Goal: Task Accomplishment & Management: Use online tool/utility

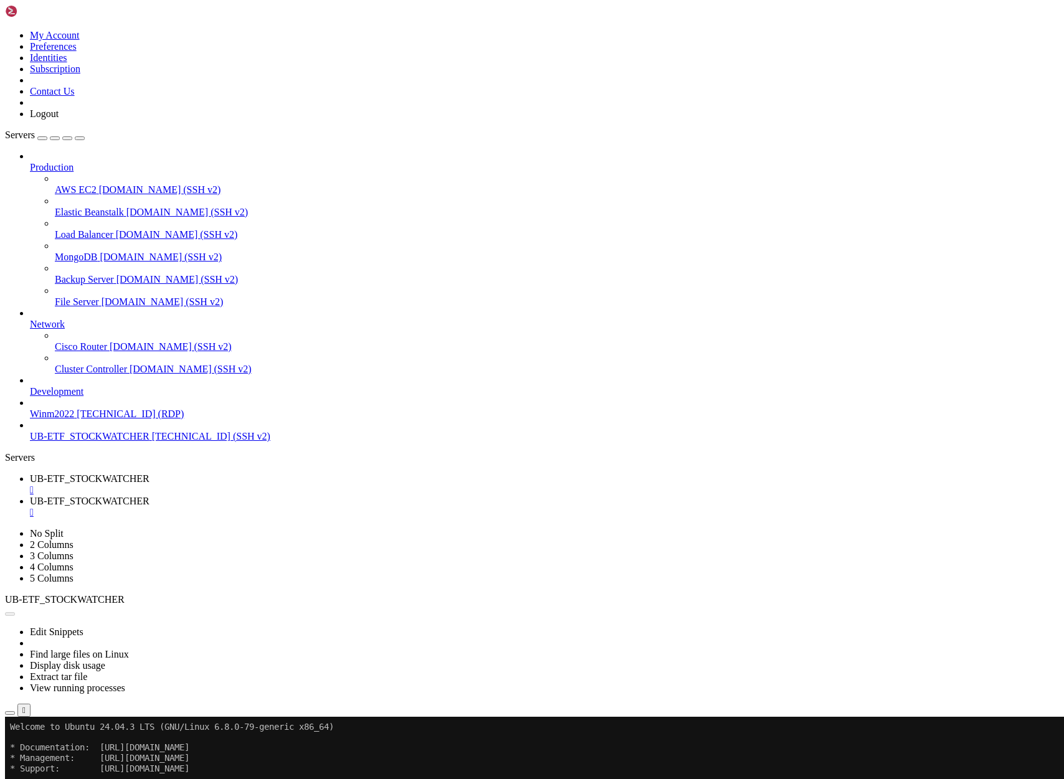
scroll to position [24777, 0]
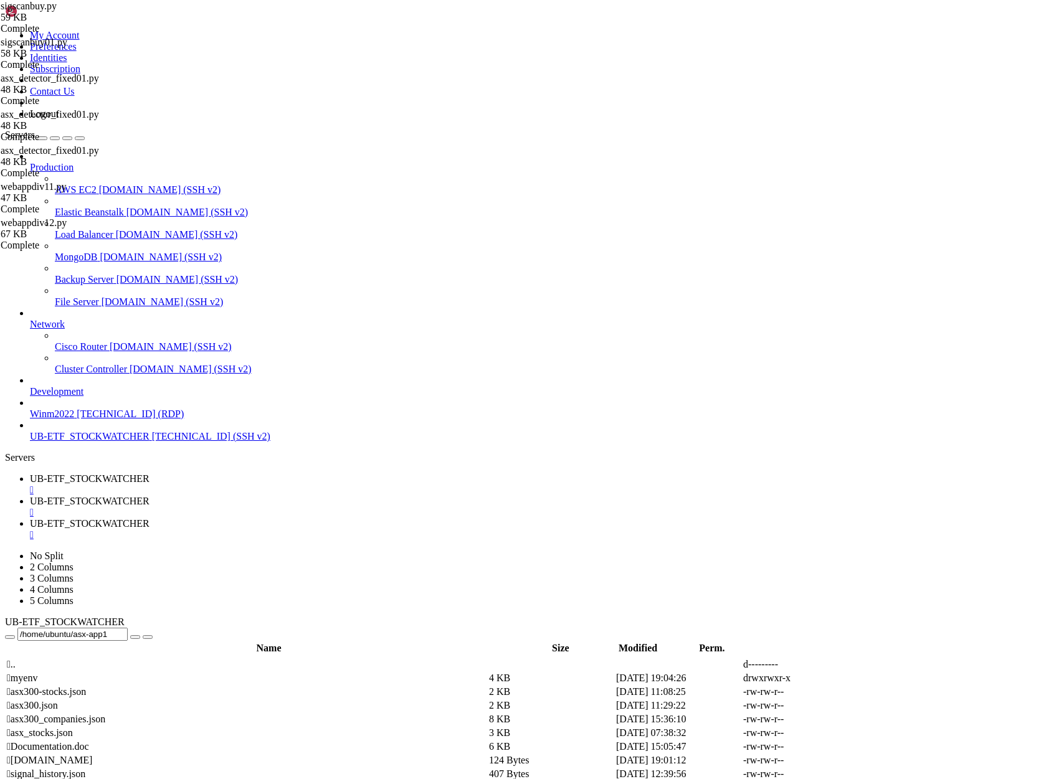
scroll to position [3853, 0]
click at [68, 442] on span "UB-ETF_STOCKWATCHER" at bounding box center [90, 436] width 120 height 11
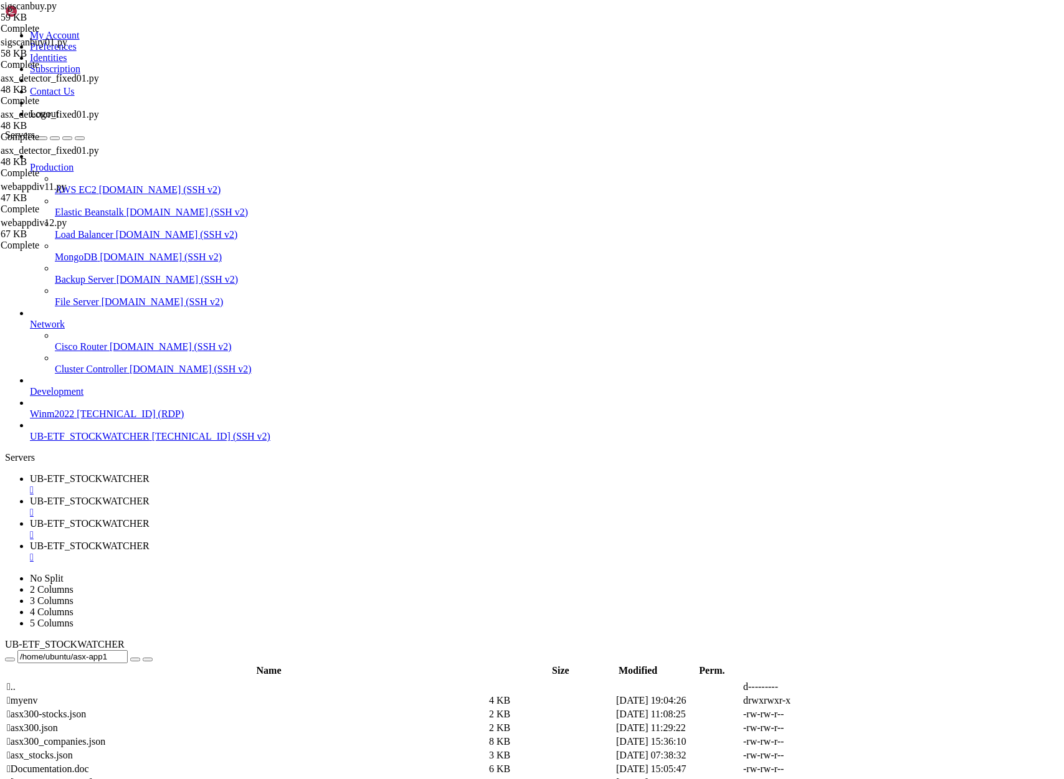
scroll to position [0, 0]
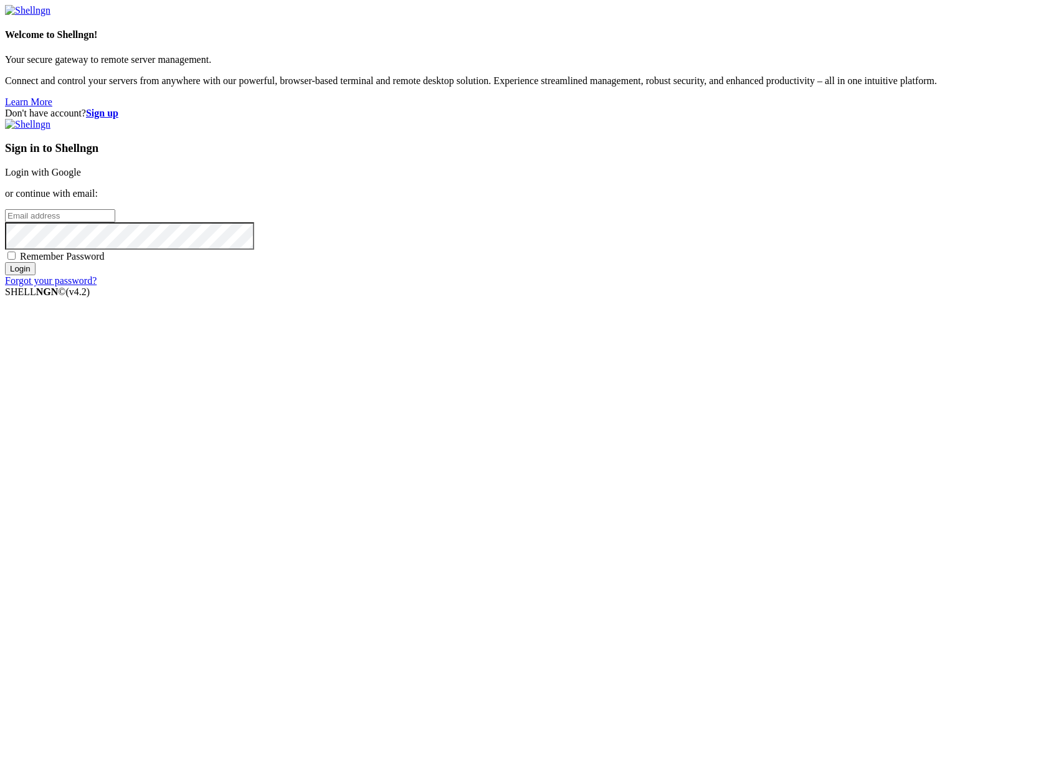
click at [115, 222] on input "email" at bounding box center [60, 215] width 110 height 13
type input "claude.berlouis@gmail.com"
click at [5, 262] on input "Login" at bounding box center [20, 268] width 31 height 13
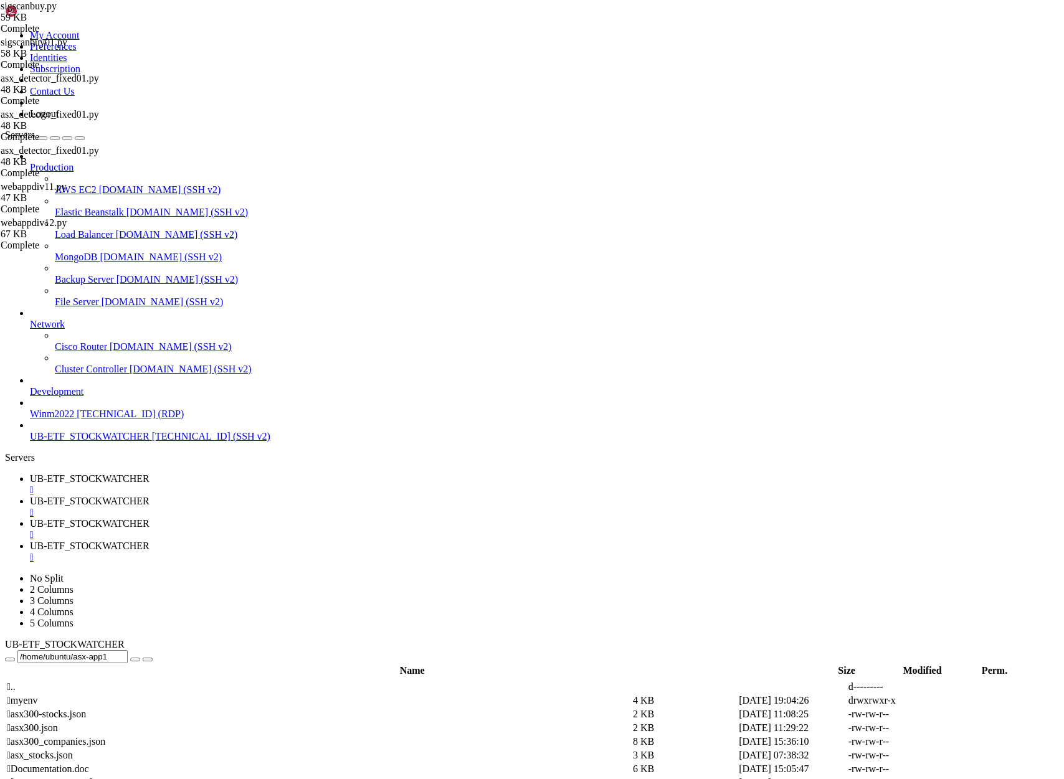
scroll to position [3853, 0]
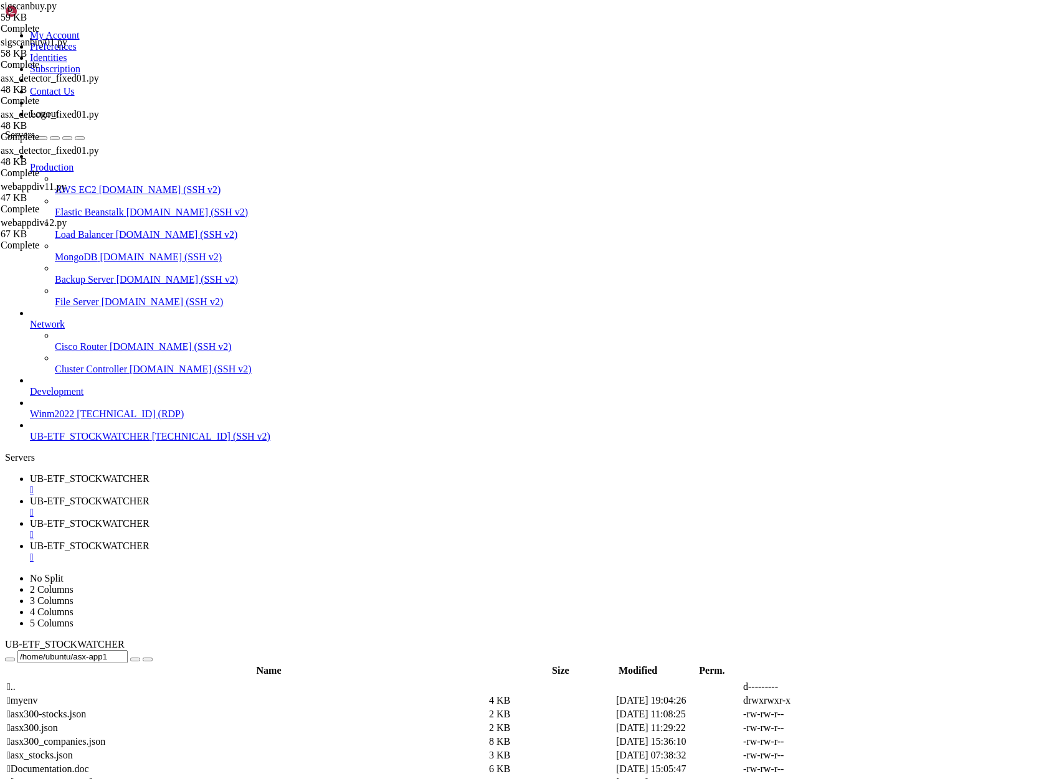
click at [452, 518] on link "UB-ETF_STOCKWATCHER " at bounding box center [544, 529] width 1029 height 22
click at [495, 529] on div "" at bounding box center [544, 534] width 1029 height 11
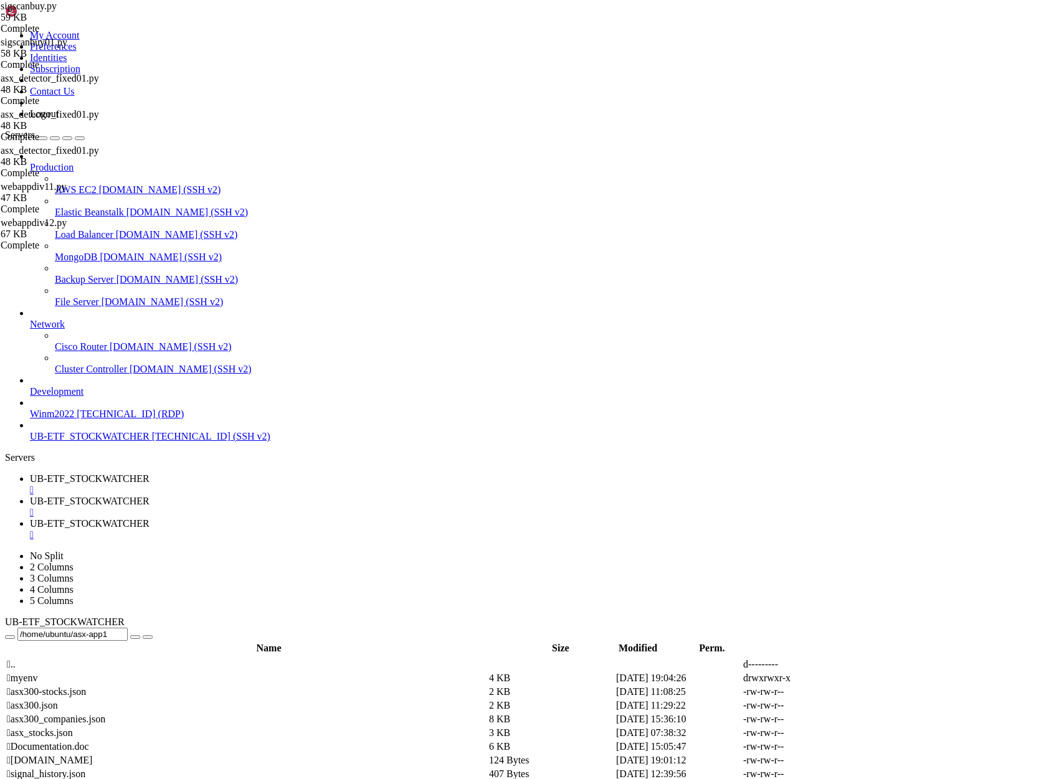
click at [149, 496] on span "UB-ETF_STOCKWATCHER" at bounding box center [90, 501] width 120 height 11
click at [380, 507] on div "" at bounding box center [544, 512] width 1029 height 11
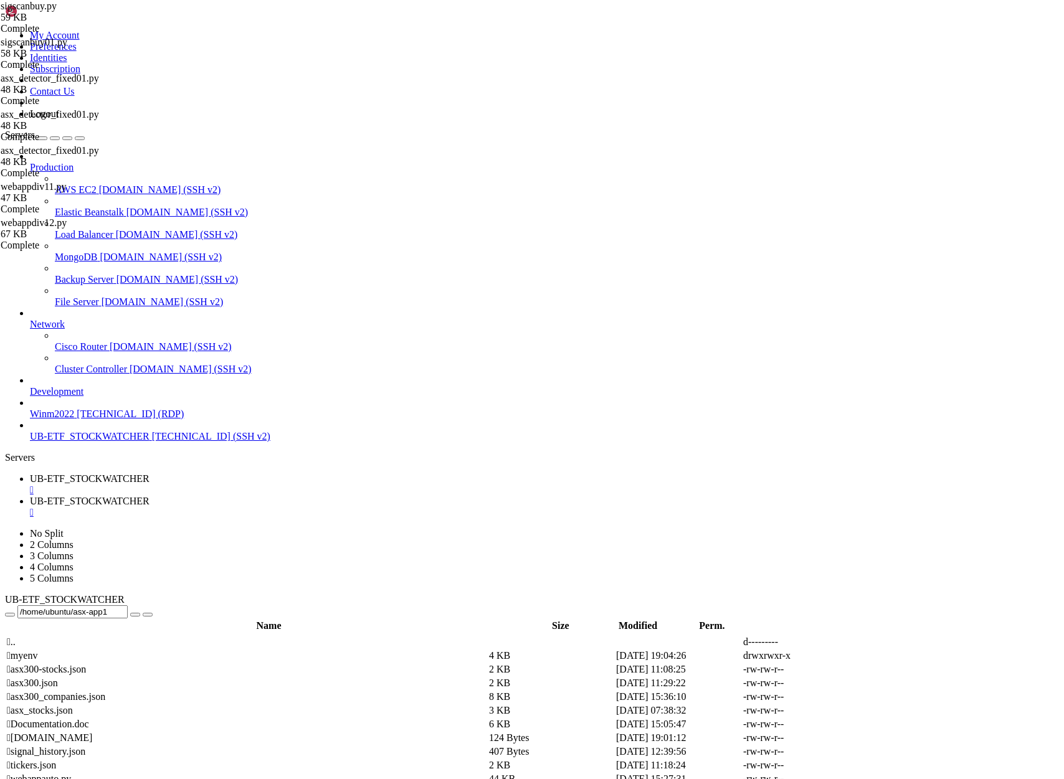
click at [149, 473] on span "UB-ETF_STOCKWATCHER" at bounding box center [90, 478] width 120 height 11
click at [100, 442] on span "UB-ETF_STOCKWATCHER" at bounding box center [90, 436] width 120 height 11
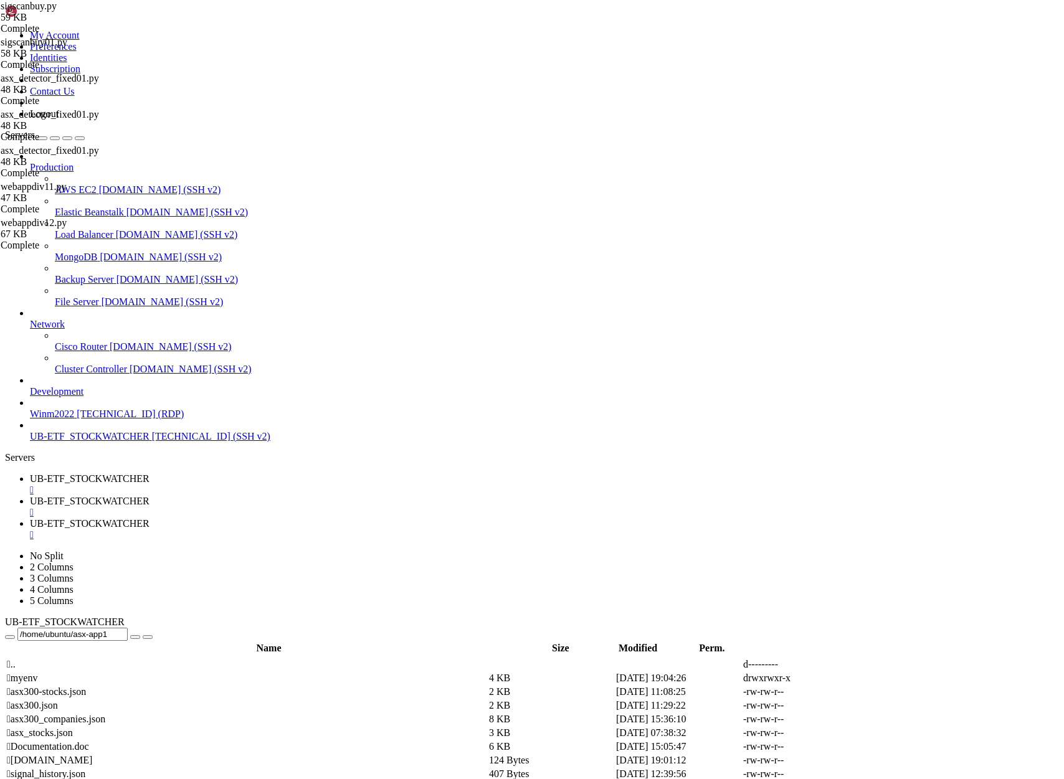
scroll to position [0, 0]
click at [149, 473] on span "UB-ETF_STOCKWATCHER" at bounding box center [90, 478] width 120 height 11
click at [262, 485] on div "" at bounding box center [544, 490] width 1029 height 11
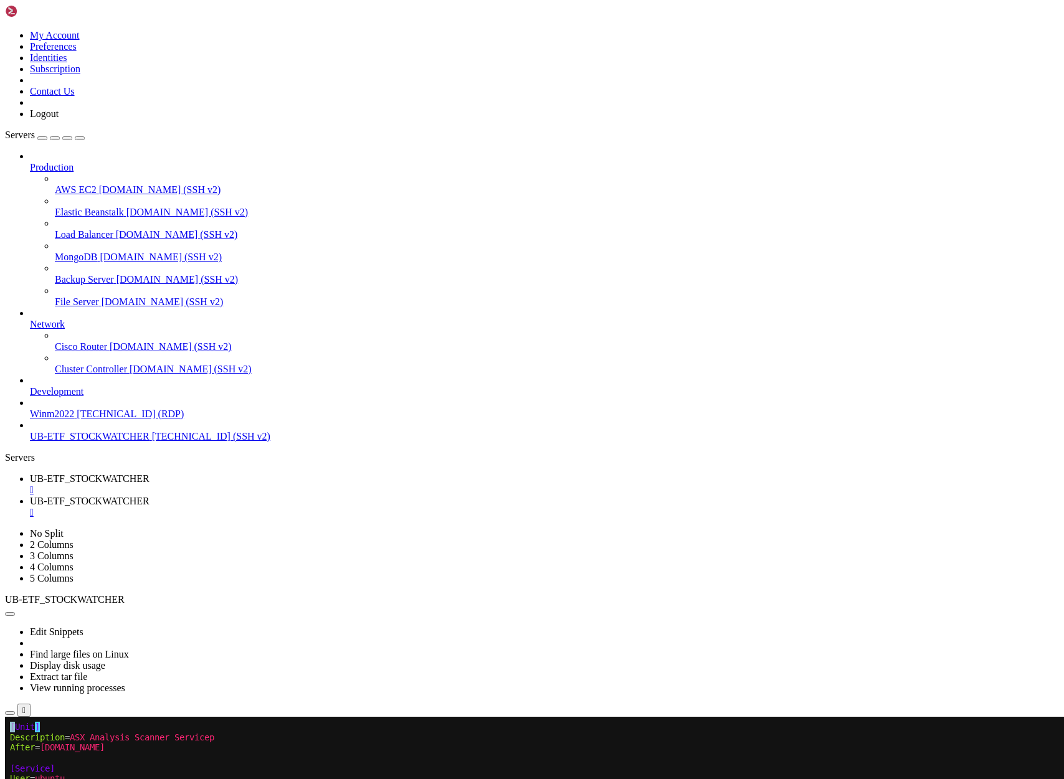
click at [149, 496] on span "UB-ETF_STOCKWATCHER" at bounding box center [90, 501] width 120 height 11
click at [149, 473] on span "UB-ETF_STOCKWATCHER" at bounding box center [90, 478] width 120 height 11
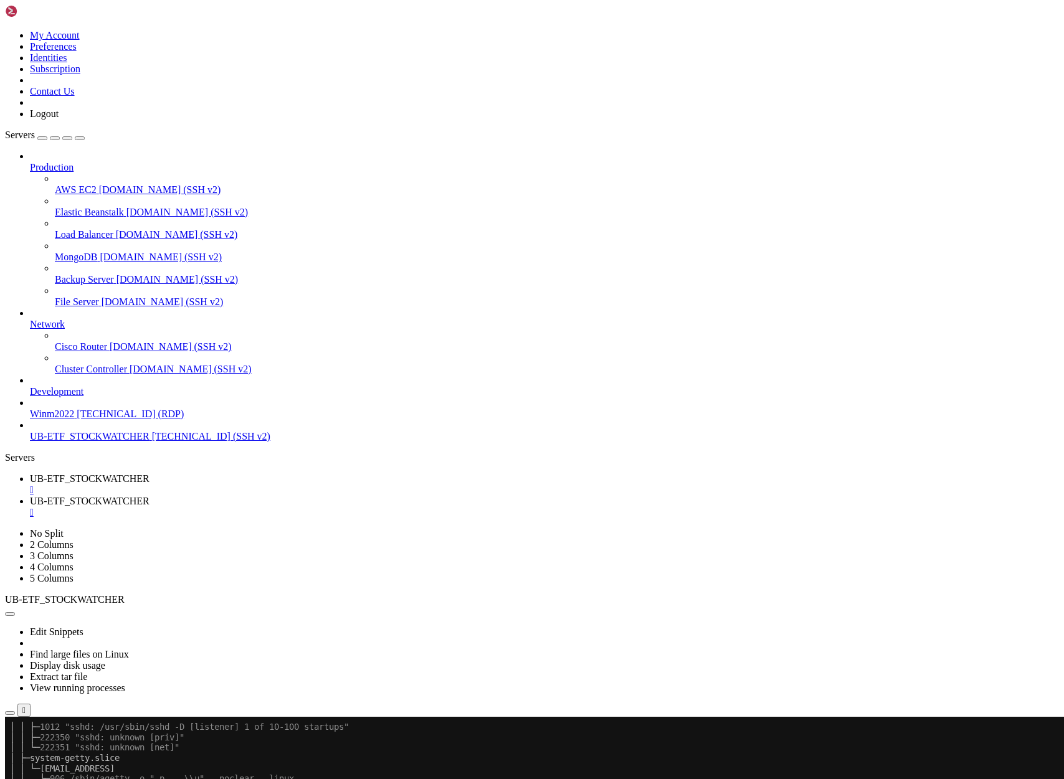
click at [149, 496] on span "UB-ETF_STOCKWATCHER" at bounding box center [90, 501] width 120 height 11
click at [149, 473] on span "UB-ETF_STOCKWATCHER" at bounding box center [90, 478] width 120 height 11
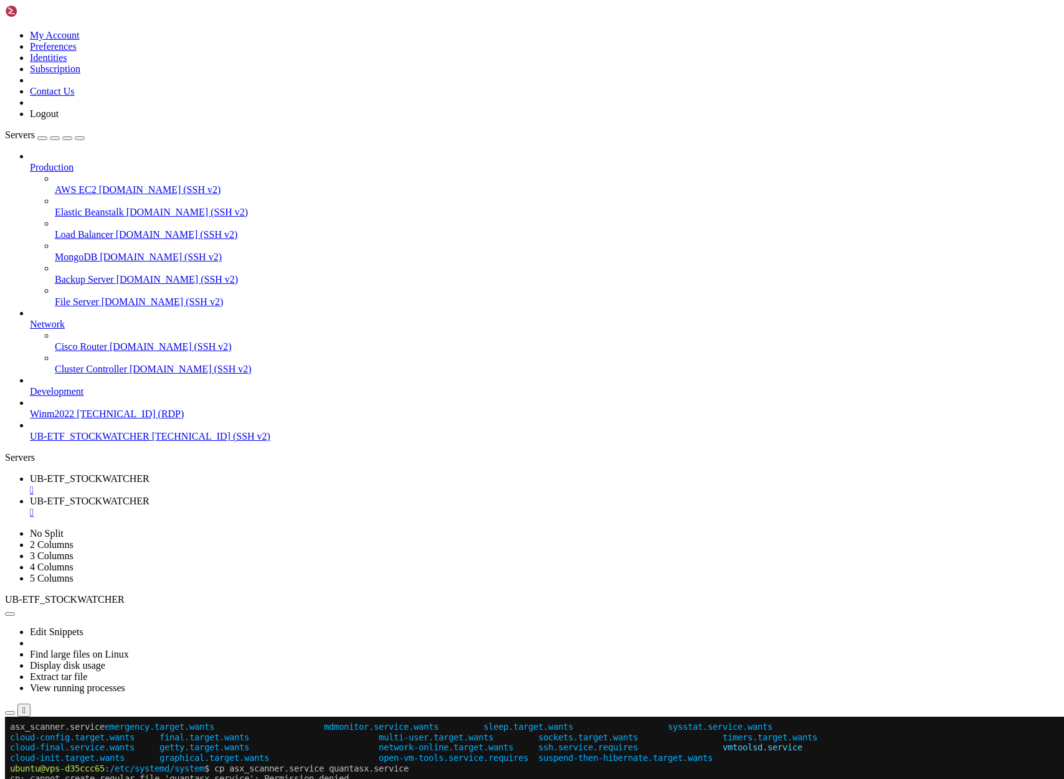
scroll to position [1191, 0]
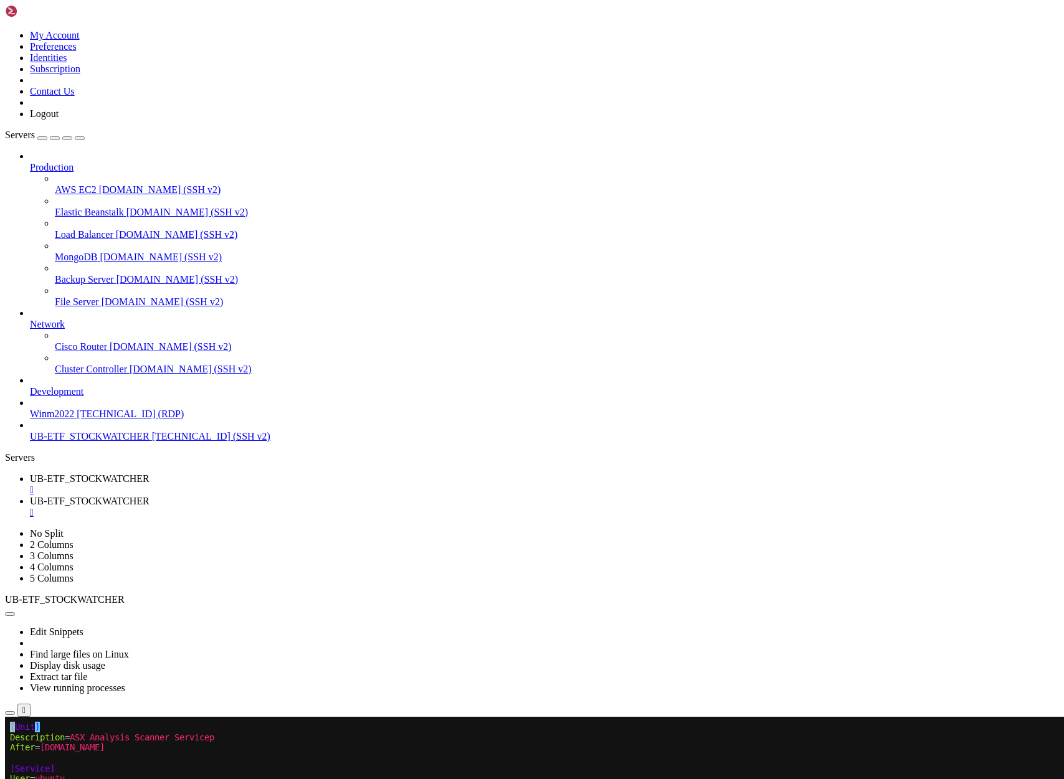
click at [149, 496] on span "UB-ETF_STOCKWATCHER" at bounding box center [90, 501] width 120 height 11
click at [149, 473] on span "UB-ETF_STOCKWATCHER" at bounding box center [90, 478] width 120 height 11
click at [149, 496] on span "UB-ETF_STOCKWATCHER" at bounding box center [90, 501] width 120 height 11
click at [149, 473] on span "UB-ETF_STOCKWATCHER" at bounding box center [90, 478] width 120 height 11
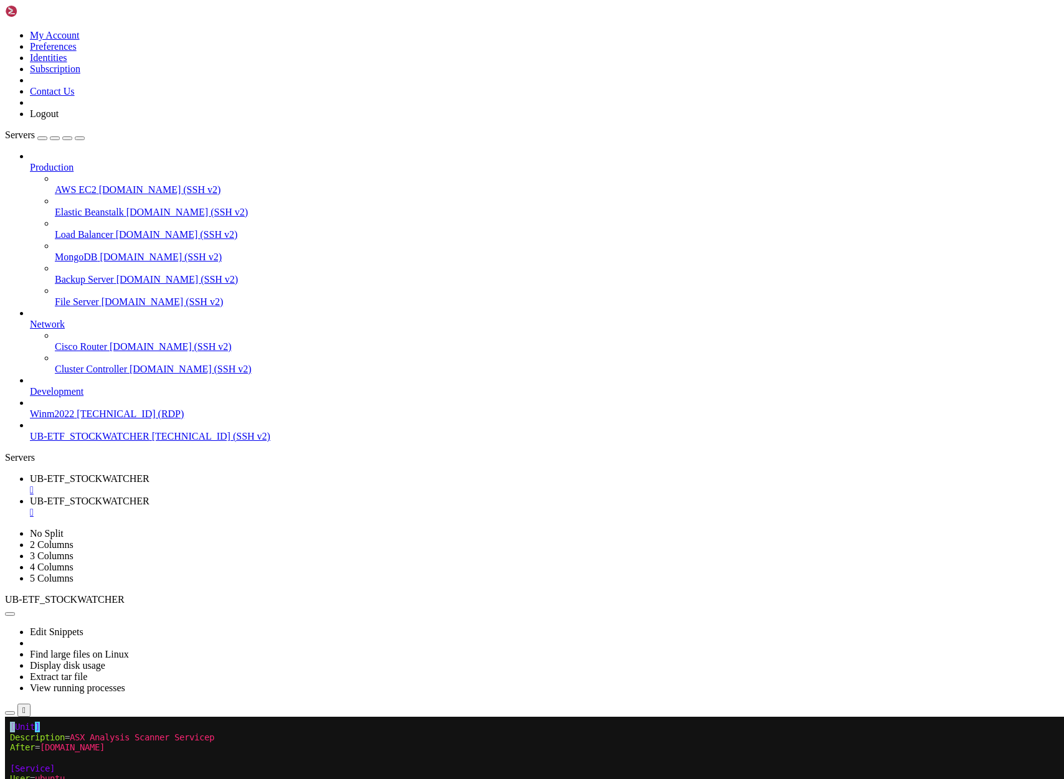
click at [149, 496] on span "UB-ETF_STOCKWATCHER" at bounding box center [90, 501] width 120 height 11
click at [149, 473] on span "UB-ETF_STOCKWATCHER" at bounding box center [90, 478] width 120 height 11
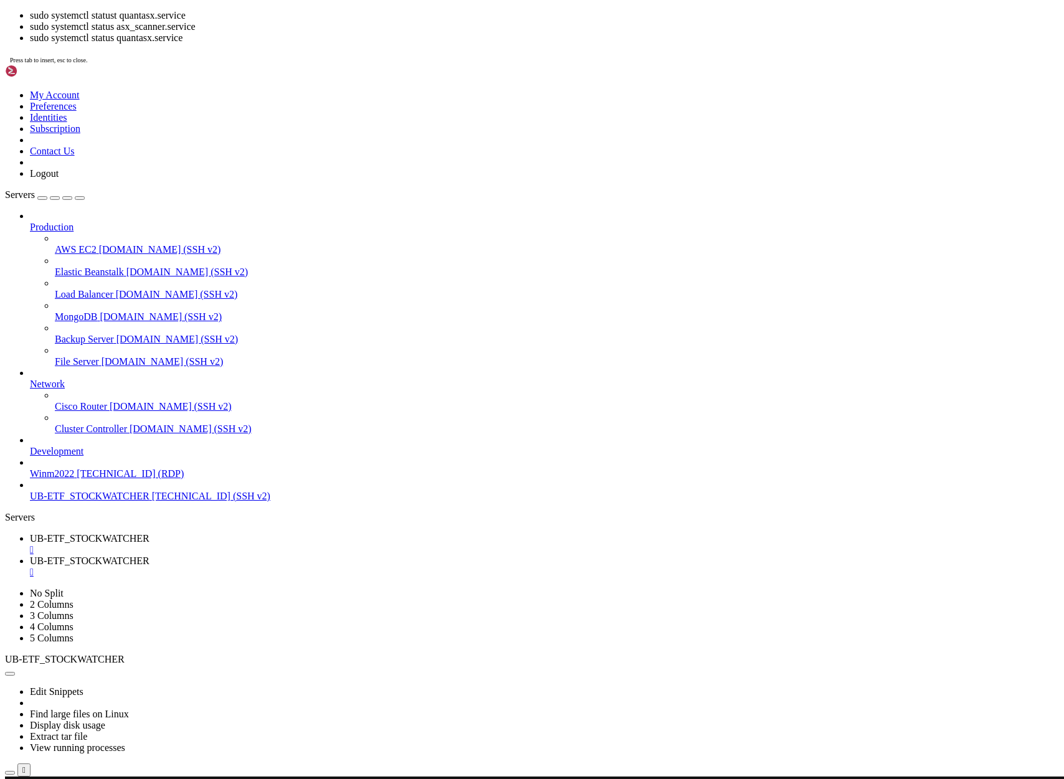
scroll to position [1429, 0]
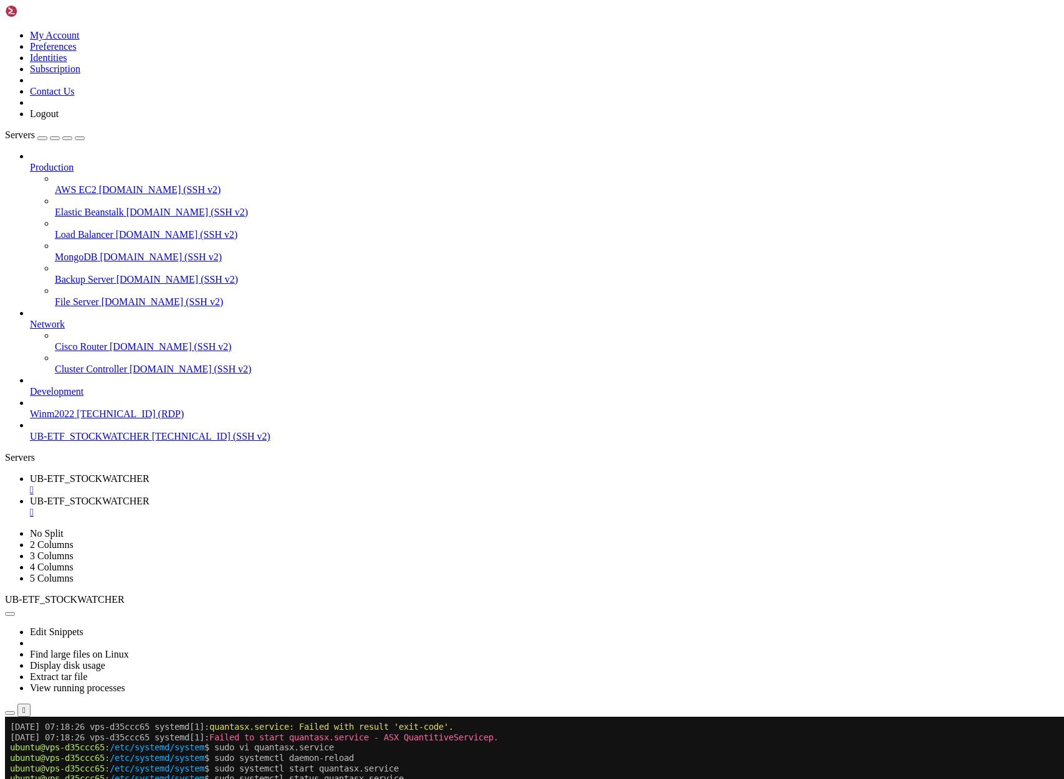
drag, startPoint x: 341, startPoint y: 1389, endPoint x: 473, endPoint y: 1390, distance: 131.4
copy x-row "http://15.235.185.15:8502"
click at [149, 496] on span "UB-ETF_STOCKWATCHER" at bounding box center [90, 501] width 120 height 11
click at [149, 473] on span "UB-ETF_STOCKWATCHER" at bounding box center [90, 478] width 120 height 11
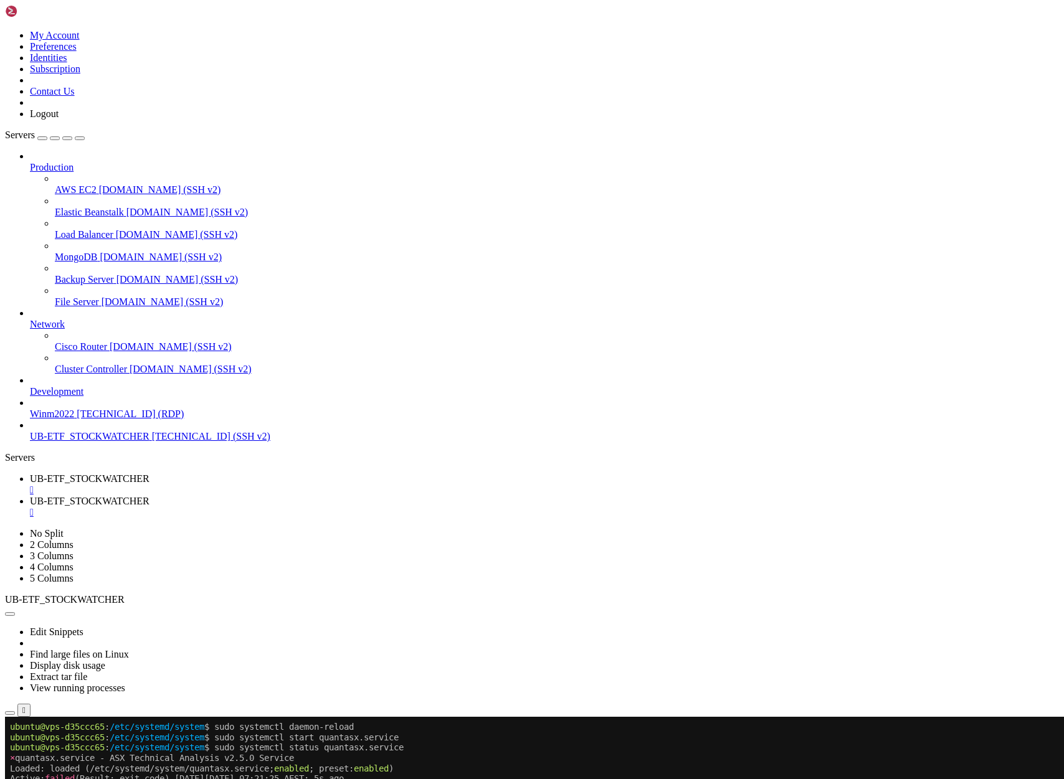
scroll to position [1471, 0]
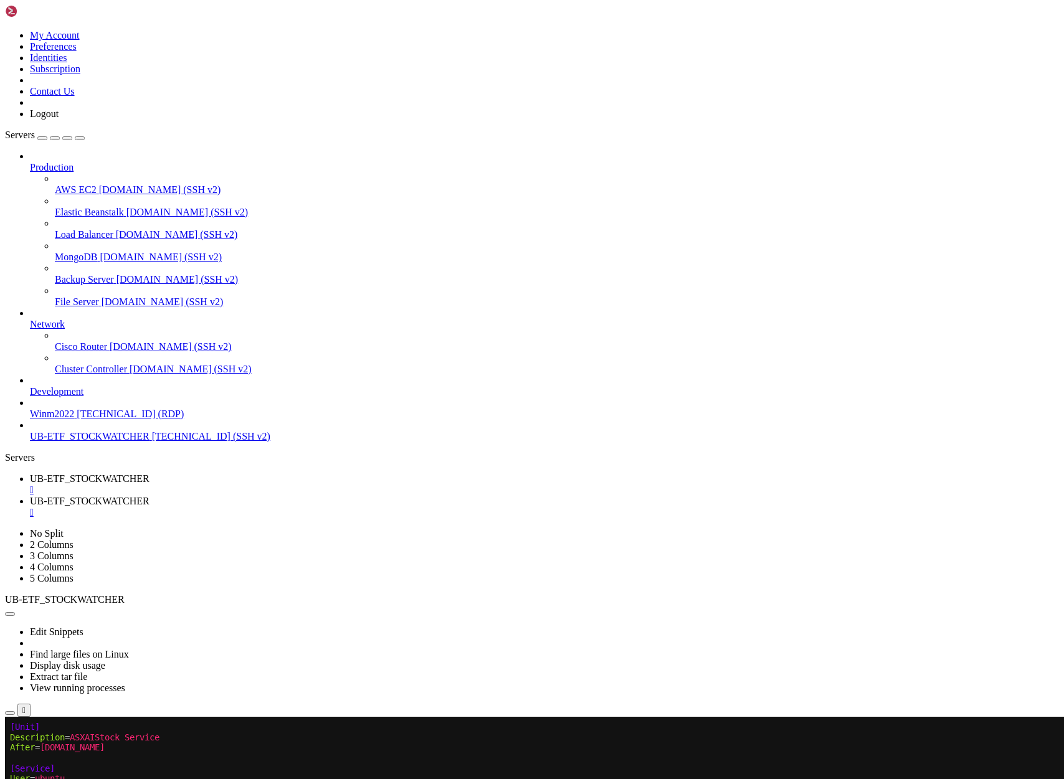
click at [149, 496] on span "UB-ETF_STOCKWATCHER" at bounding box center [90, 501] width 120 height 11
drag, startPoint x: 11, startPoint y: 1532, endPoint x: 485, endPoint y: 1533, distance: 474.6
click at [149, 473] on span "UB-ETF_STOCKWATCHER" at bounding box center [90, 478] width 120 height 11
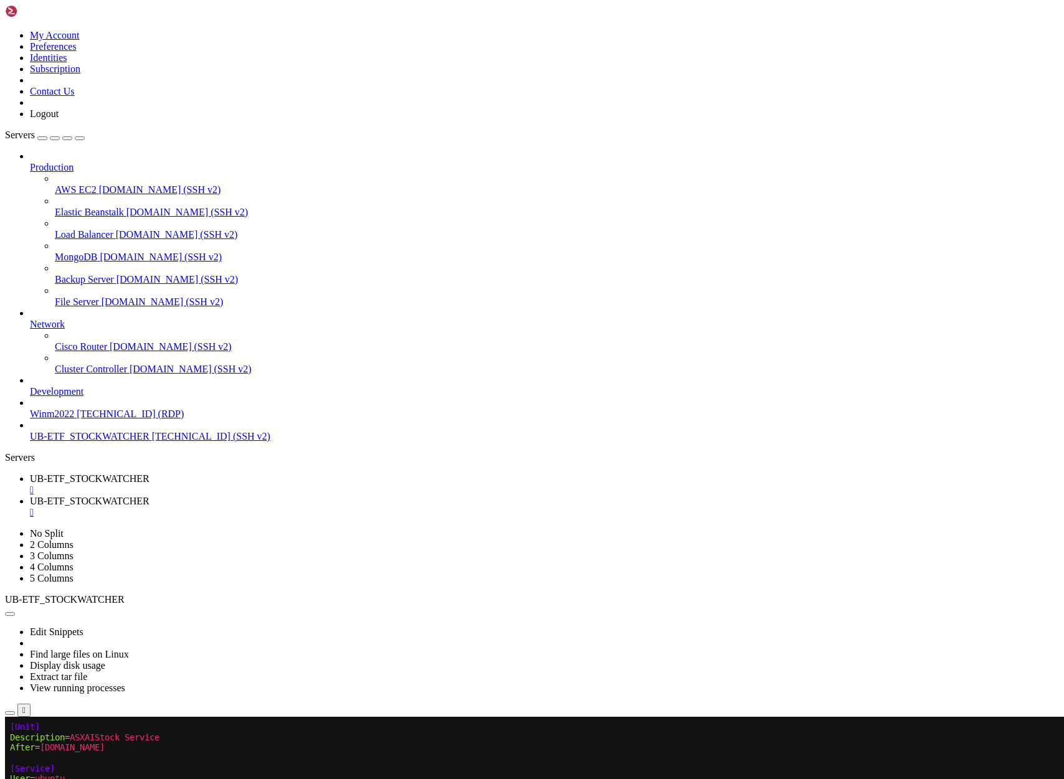
click at [149, 496] on span "UB-ETF_STOCKWATCHER" at bounding box center [90, 501] width 120 height 11
drag, startPoint x: 179, startPoint y: 1470, endPoint x: 299, endPoint y: 1472, distance: 119.6
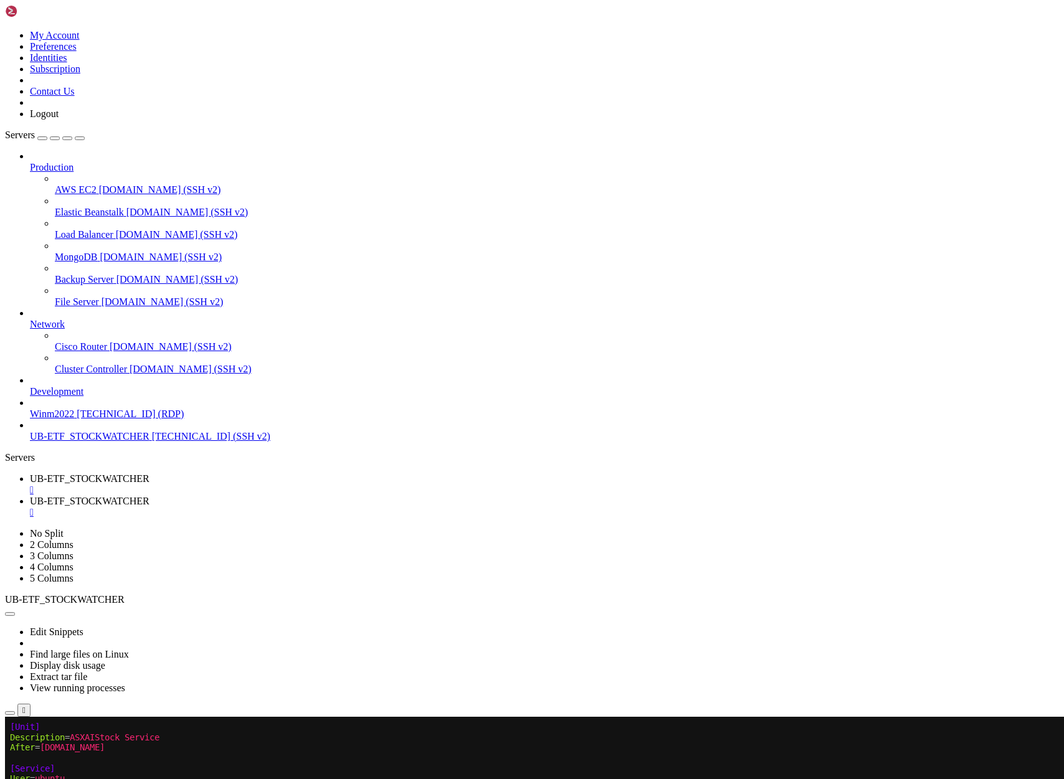
click at [149, 473] on span "UB-ETF_STOCKWATCHER" at bounding box center [90, 478] width 120 height 11
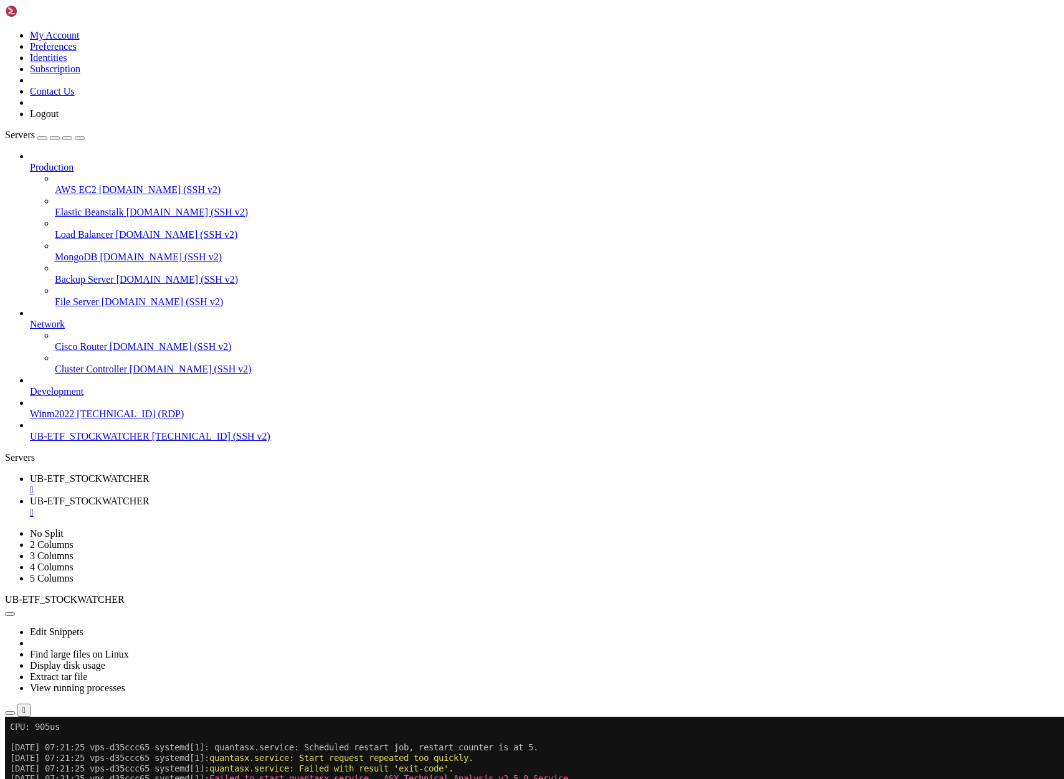
scroll to position [1792, 0]
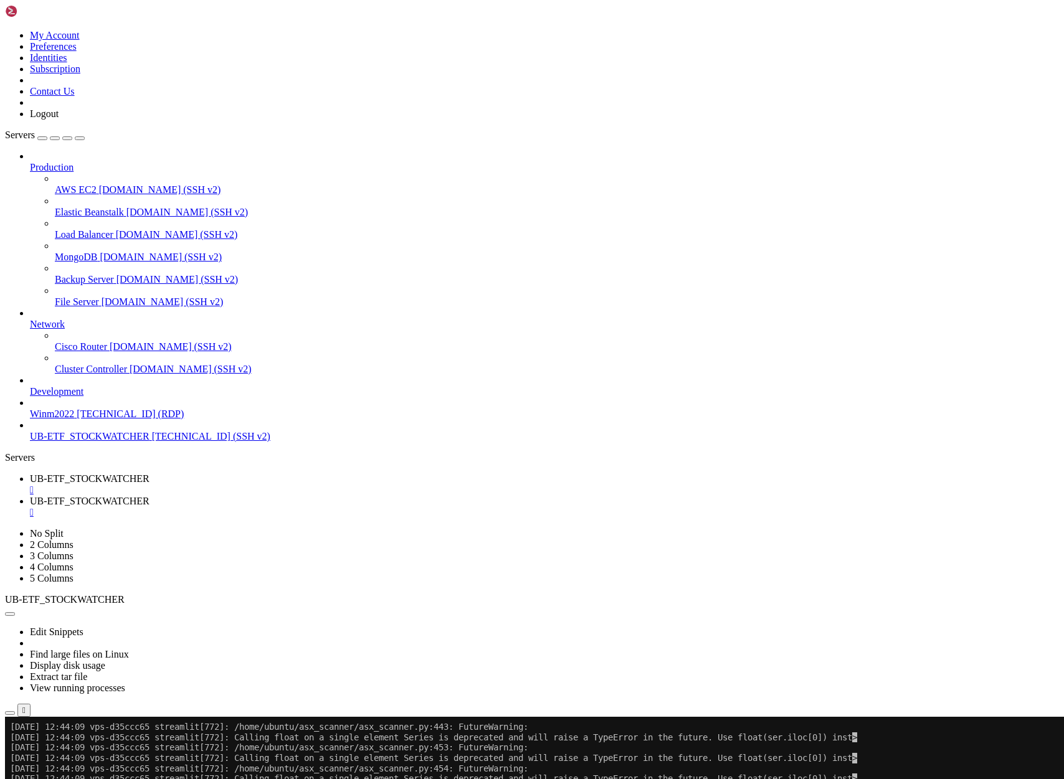
drag, startPoint x: 244, startPoint y: 1361, endPoint x: 579, endPoint y: 1396, distance: 336.3
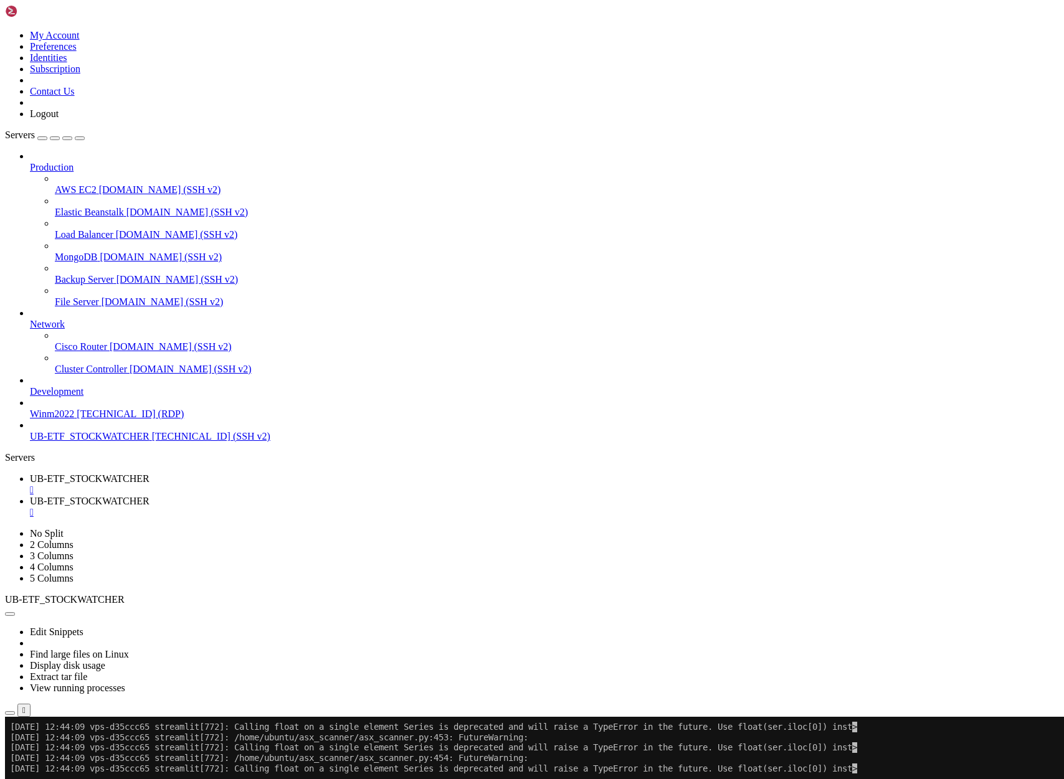
click at [149, 496] on span "UB-ETF_STOCKWATCHER" at bounding box center [90, 501] width 120 height 11
drag, startPoint x: 207, startPoint y: 1421, endPoint x: 9, endPoint y: 1325, distance: 219.8
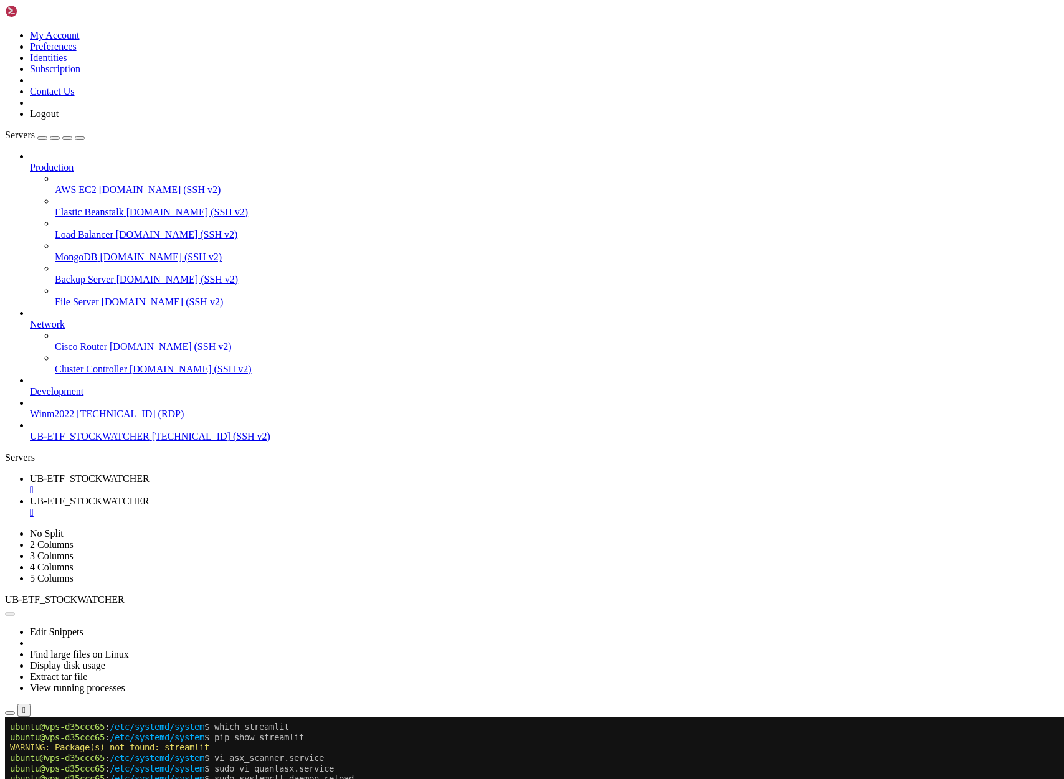
scroll to position [1865, 0]
drag, startPoint x: 14, startPoint y: 1165, endPoint x: 85, endPoint y: 1214, distance: 86.4
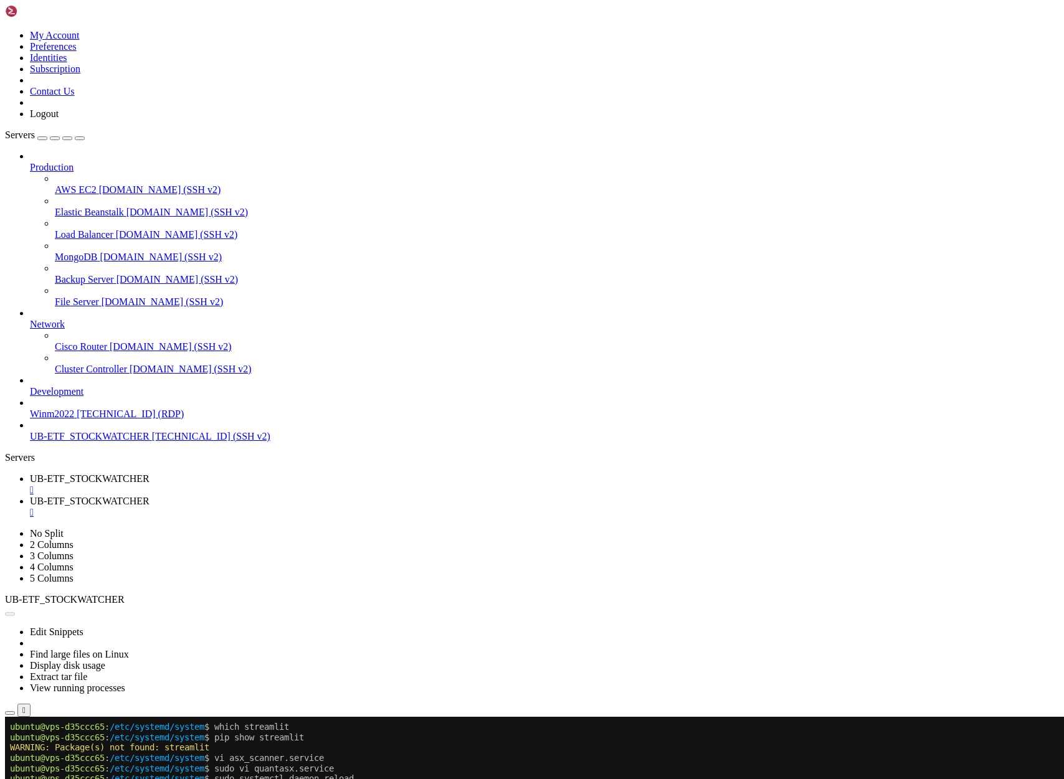
drag, startPoint x: 11, startPoint y: 1168, endPoint x: 253, endPoint y: 1275, distance: 264.9
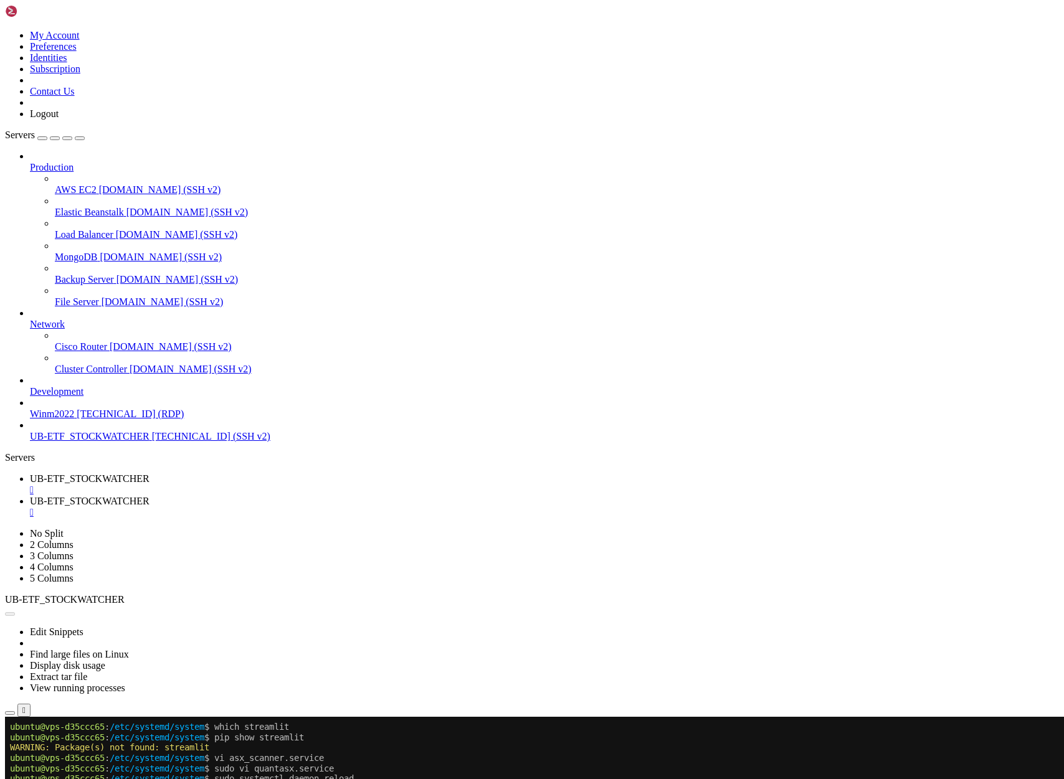
drag, startPoint x: 339, startPoint y: 1587, endPoint x: 12, endPoint y: 1509, distance: 336.1
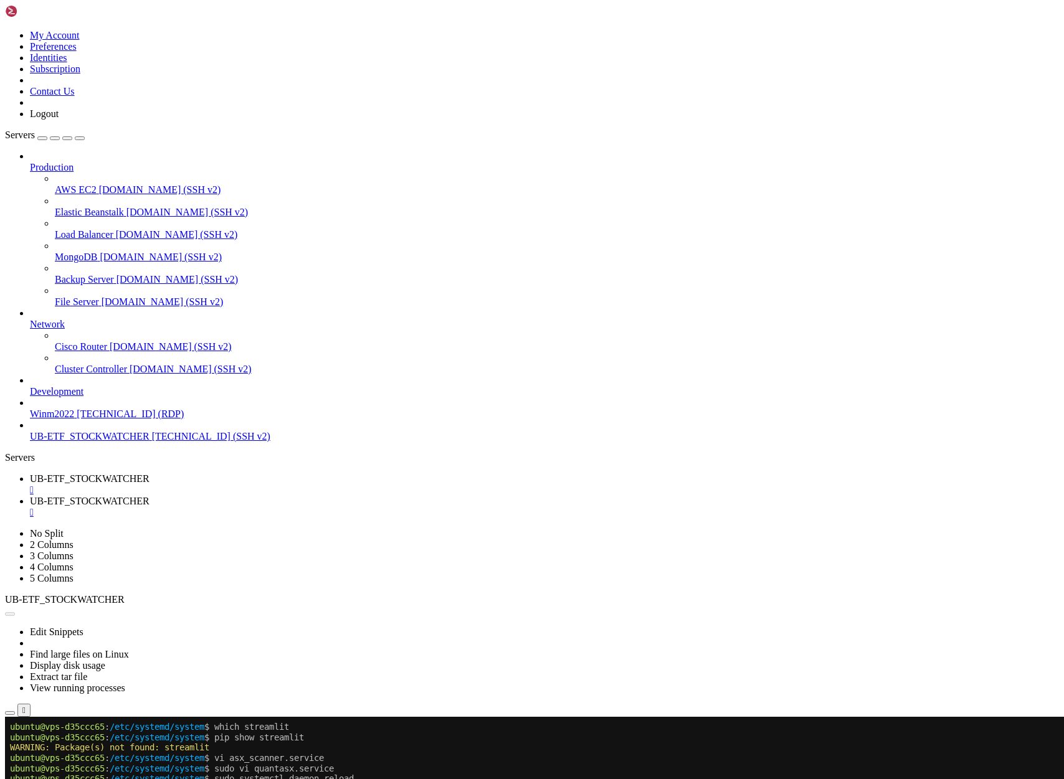
drag, startPoint x: 441, startPoint y: 1387, endPoint x: 341, endPoint y: 1391, distance: 99.7
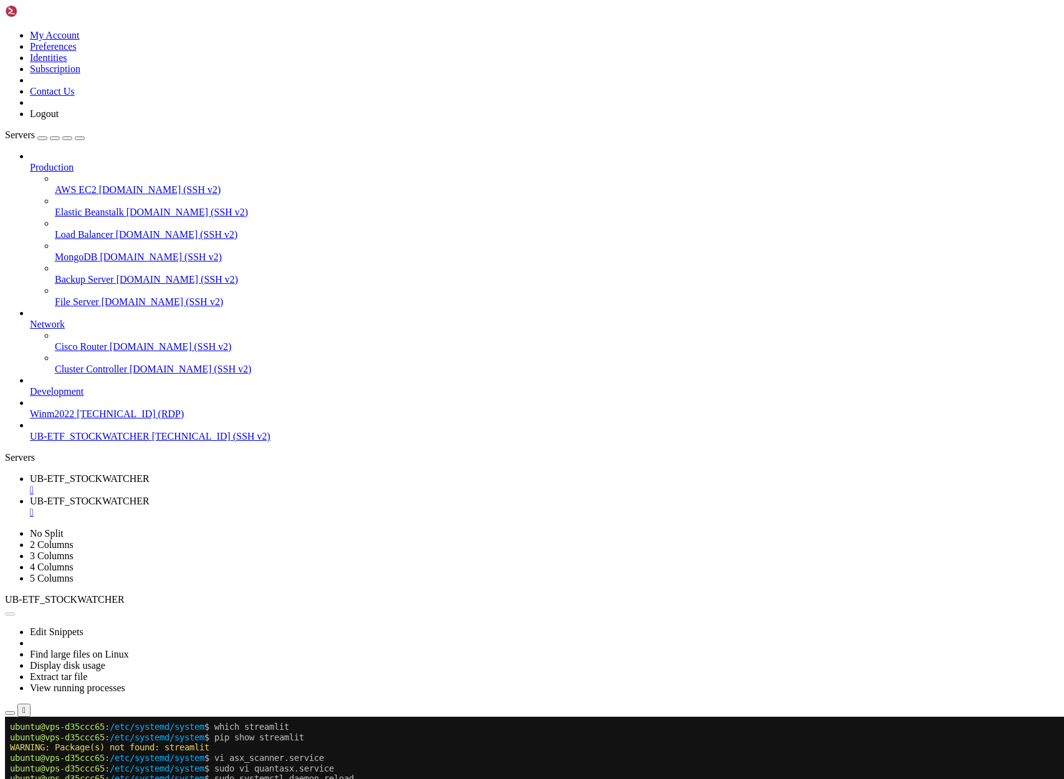
drag, startPoint x: 296, startPoint y: 1389, endPoint x: 373, endPoint y: 1387, distance: 77.2
drag, startPoint x: 294, startPoint y: 1391, endPoint x: 444, endPoint y: 1394, distance: 150.1
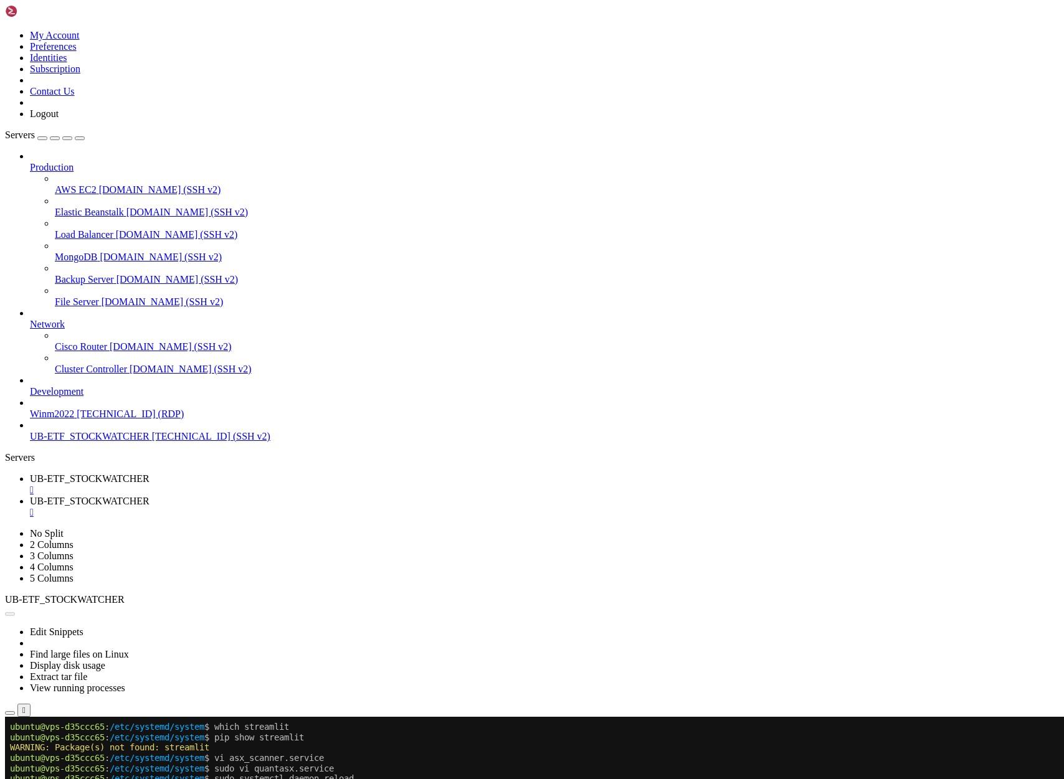
scroll to position [5024, 0]
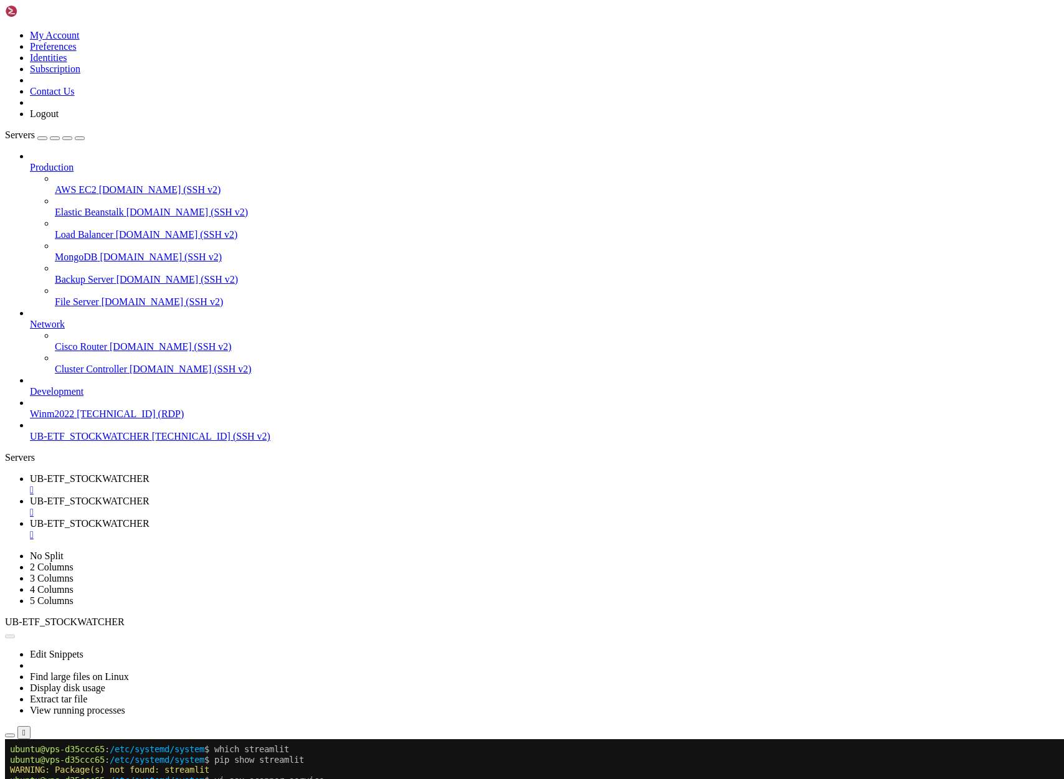
type input "/home/ubuntu/asx-app1"
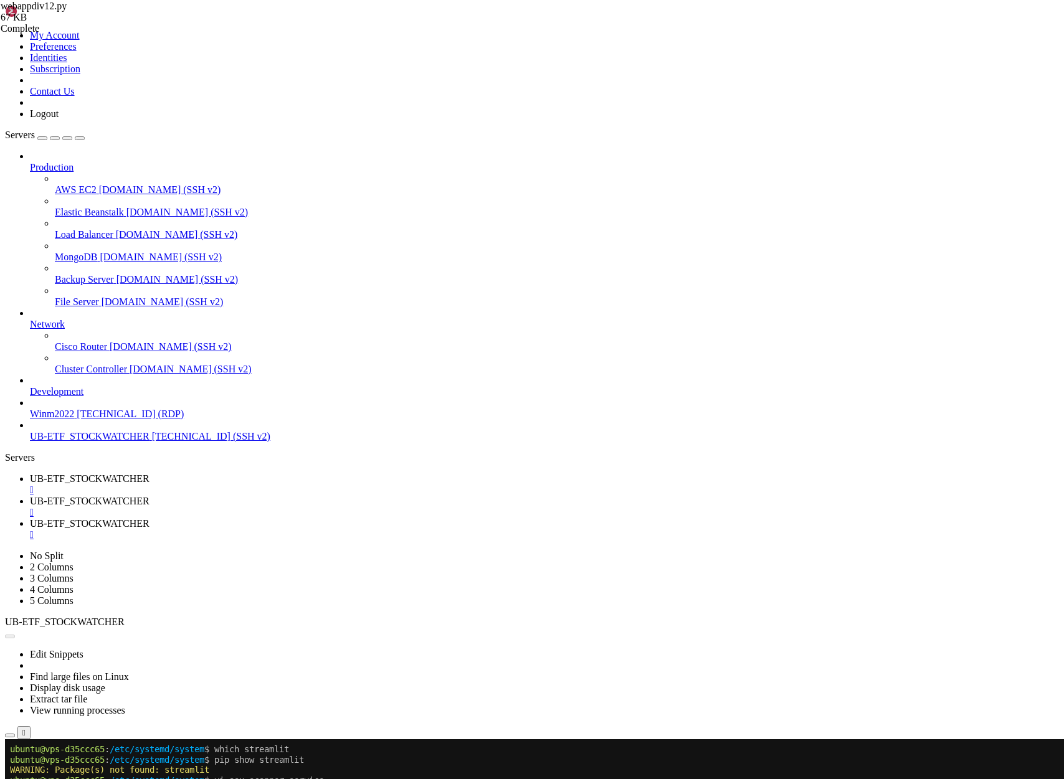
click at [149, 473] on span "UB-ETF_STOCKWATCHER" at bounding box center [90, 478] width 120 height 11
click at [55, 774] on button "Reconnect" at bounding box center [30, 780] width 50 height 13
click at [149, 496] on span "UB-ETF_STOCKWATCHER" at bounding box center [90, 501] width 120 height 11
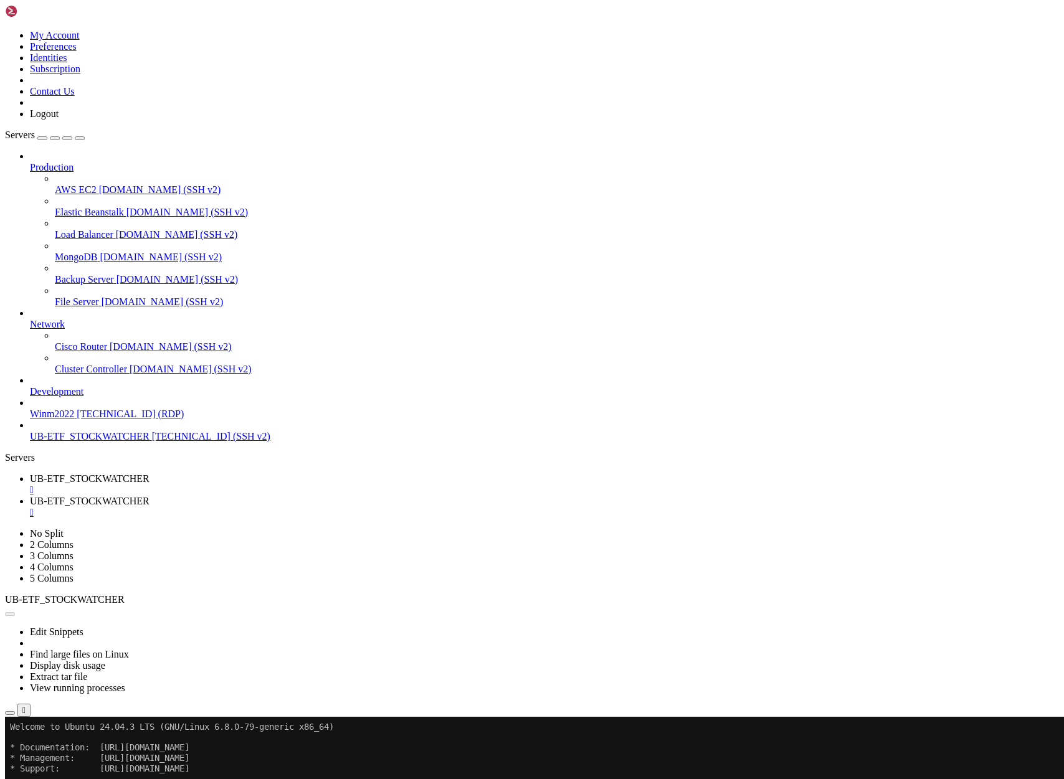
scroll to position [24777, 0]
click at [320, 605] on div "Edit Snippets Find large files on Linux Display disk usage Extract tar file Vie…" at bounding box center [532, 660] width 1054 height 111
click at [149, 496] on span "UB-ETF_STOCKWATCHER" at bounding box center [90, 501] width 120 height 11
click at [149, 473] on span "UB-ETF_STOCKWATCHER" at bounding box center [90, 478] width 120 height 11
click at [55, 752] on button "Reconnect" at bounding box center [30, 758] width 50 height 13
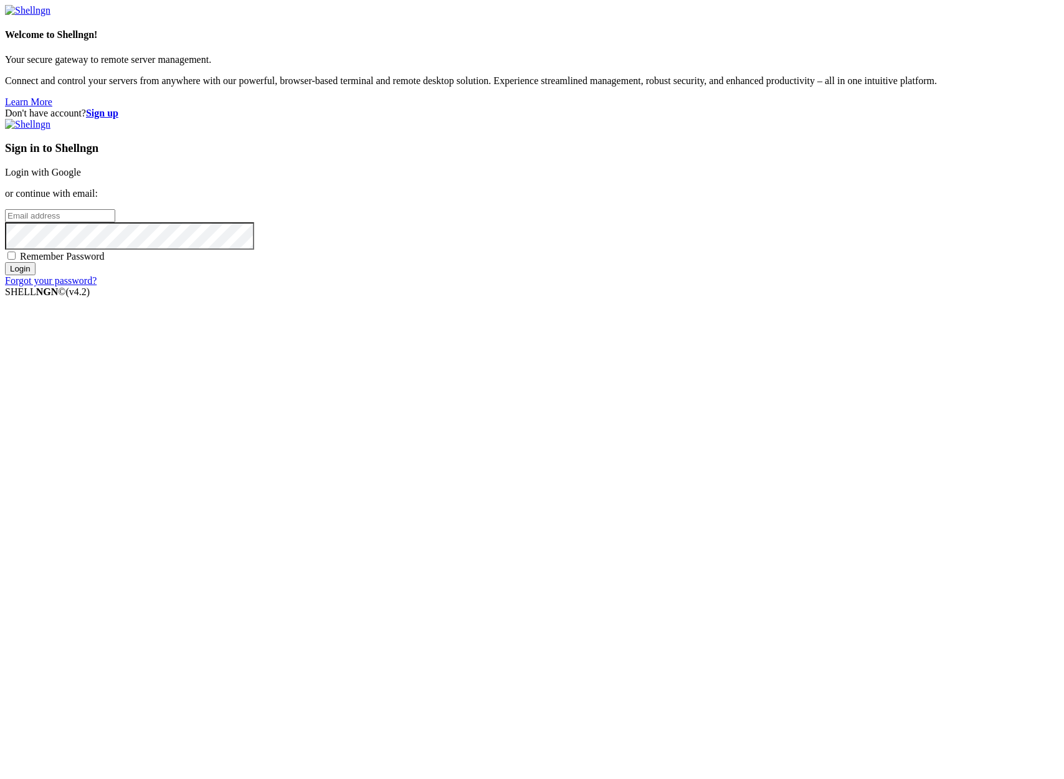
click at [115, 222] on input "email" at bounding box center [60, 215] width 110 height 13
type input "[PERSON_NAME][EMAIL_ADDRESS][DOMAIN_NAME]"
click at [5, 262] on input "Login" at bounding box center [20, 268] width 31 height 13
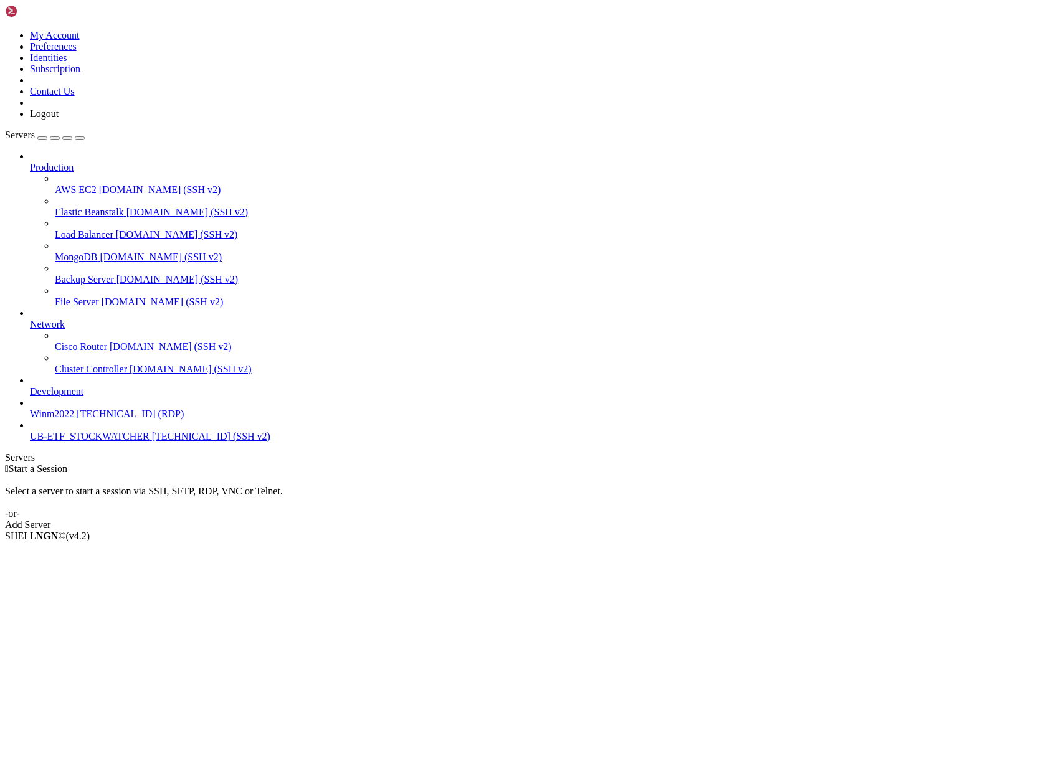
click at [152, 442] on span "[TECHNICAL_ID] (SSH v2)" at bounding box center [211, 436] width 118 height 11
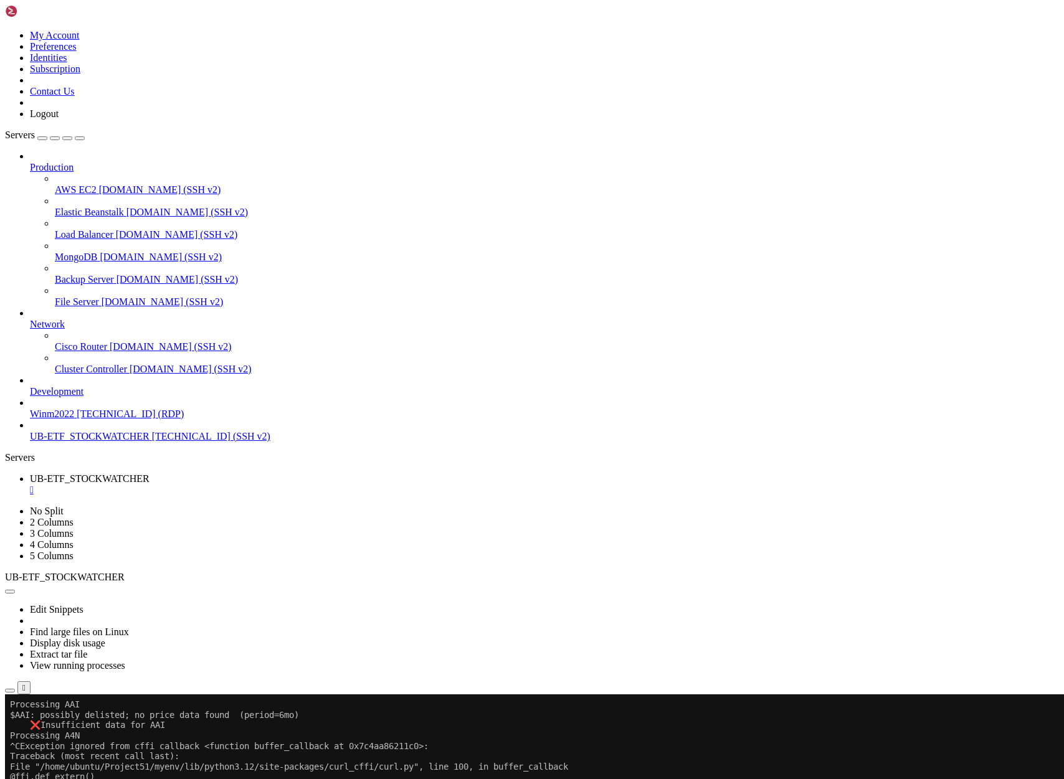
scroll to position [756, 0]
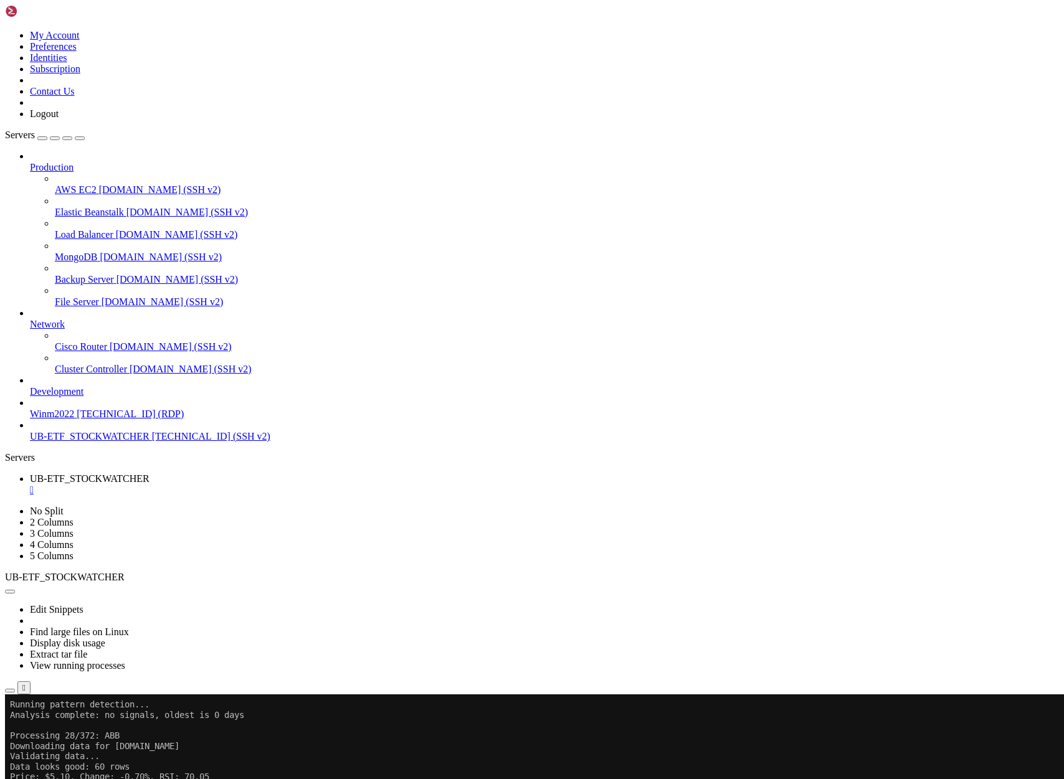
click at [71, 442] on span "UB-ETF_STOCKWATCHER" at bounding box center [90, 436] width 120 height 11
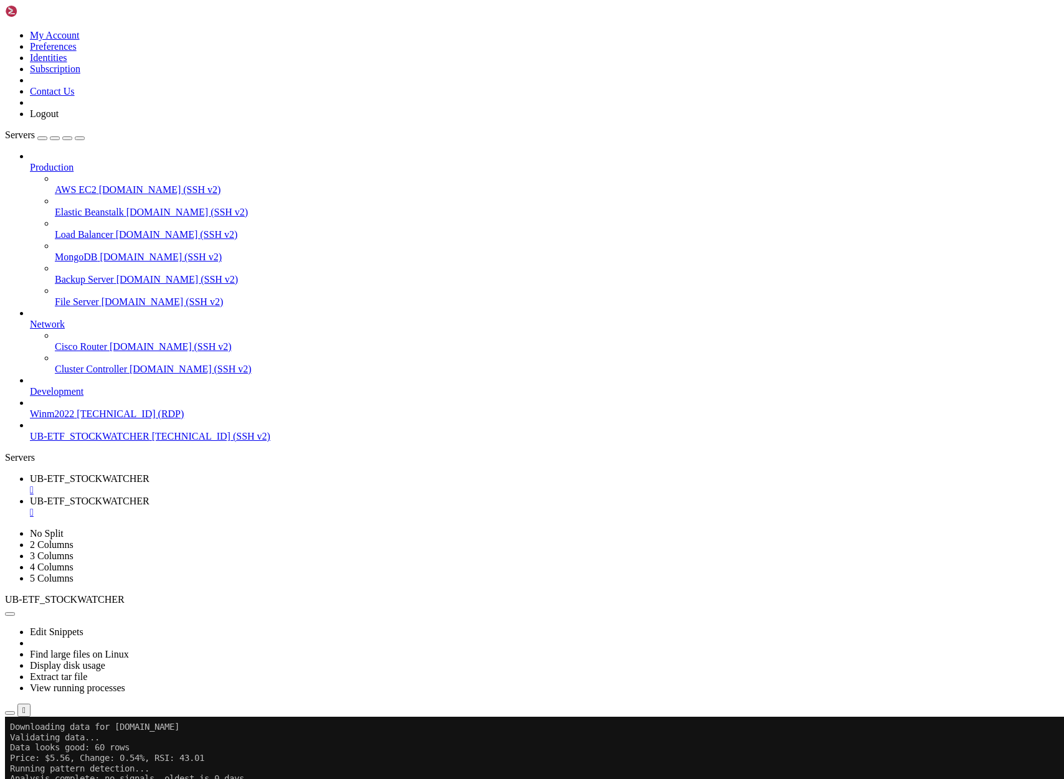
scroll to position [0, 0]
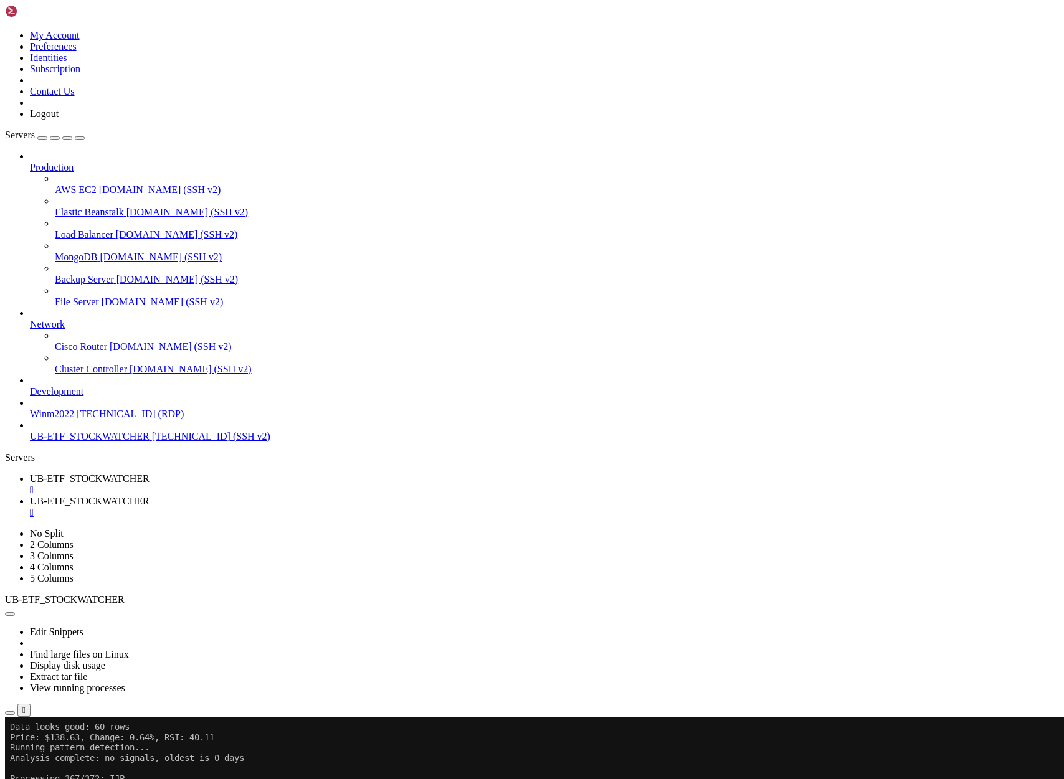
scroll to position [16159, 0]
click at [149, 473] on span "UB-ETF_STOCKWATCHER" at bounding box center [90, 478] width 120 height 11
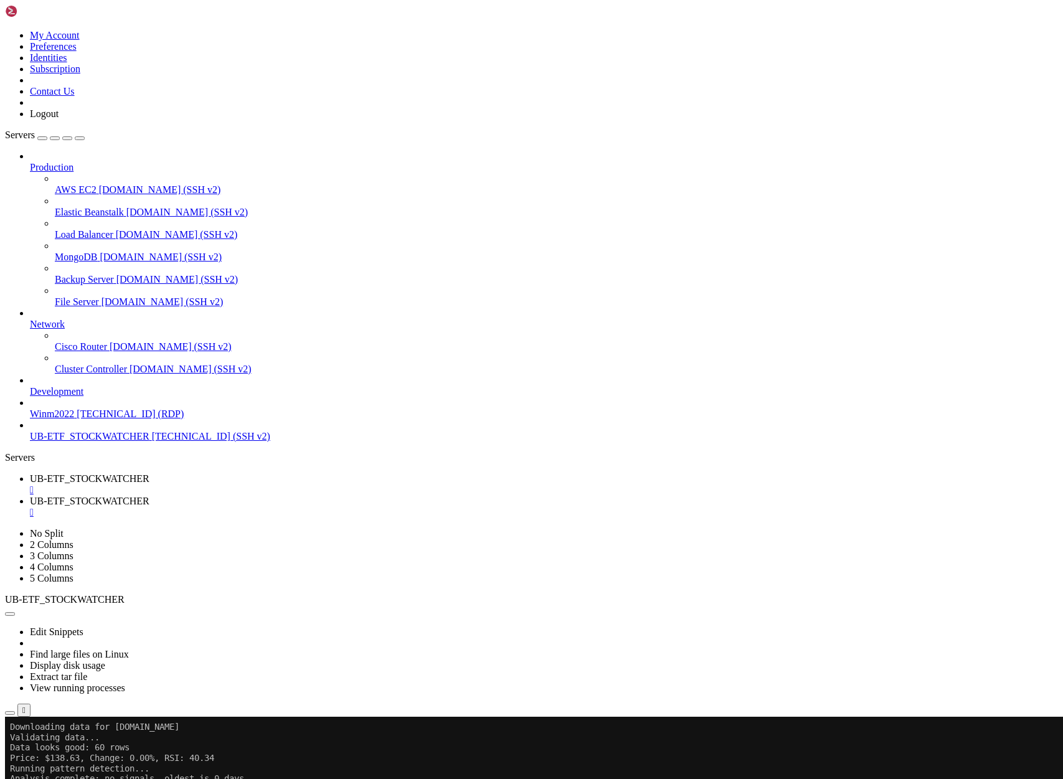
scroll to position [63165, 0]
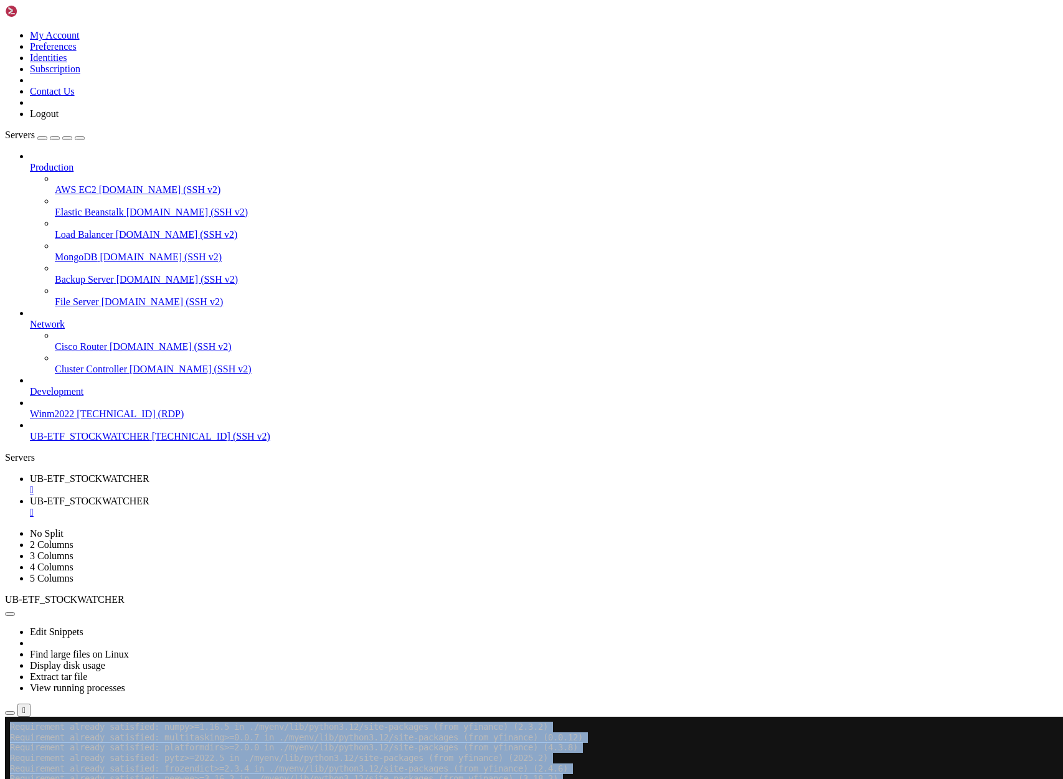
scroll to position [63963, 0]
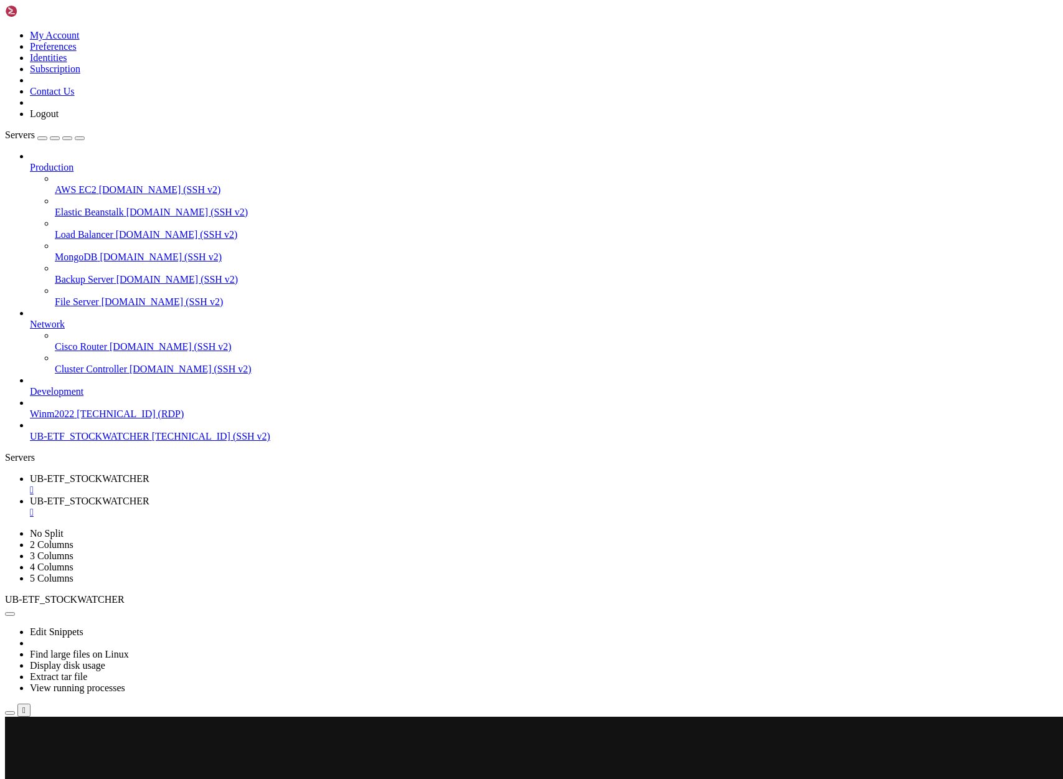
scroll to position [65734, 0]
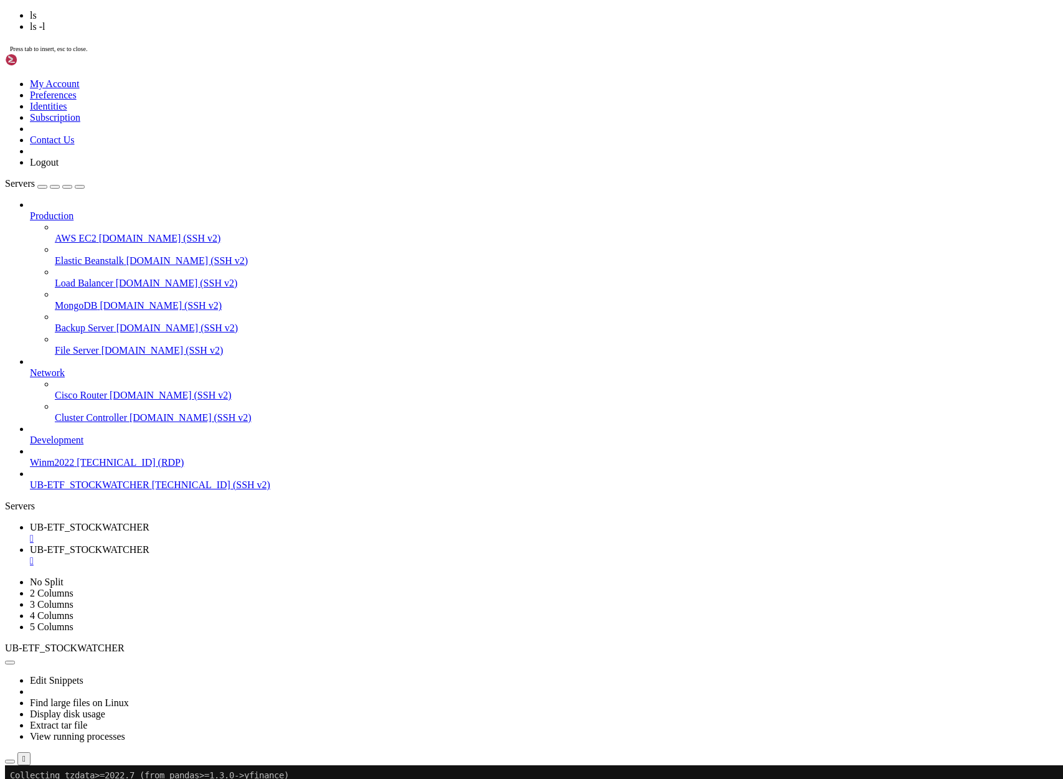
scroll to position [65786, 0]
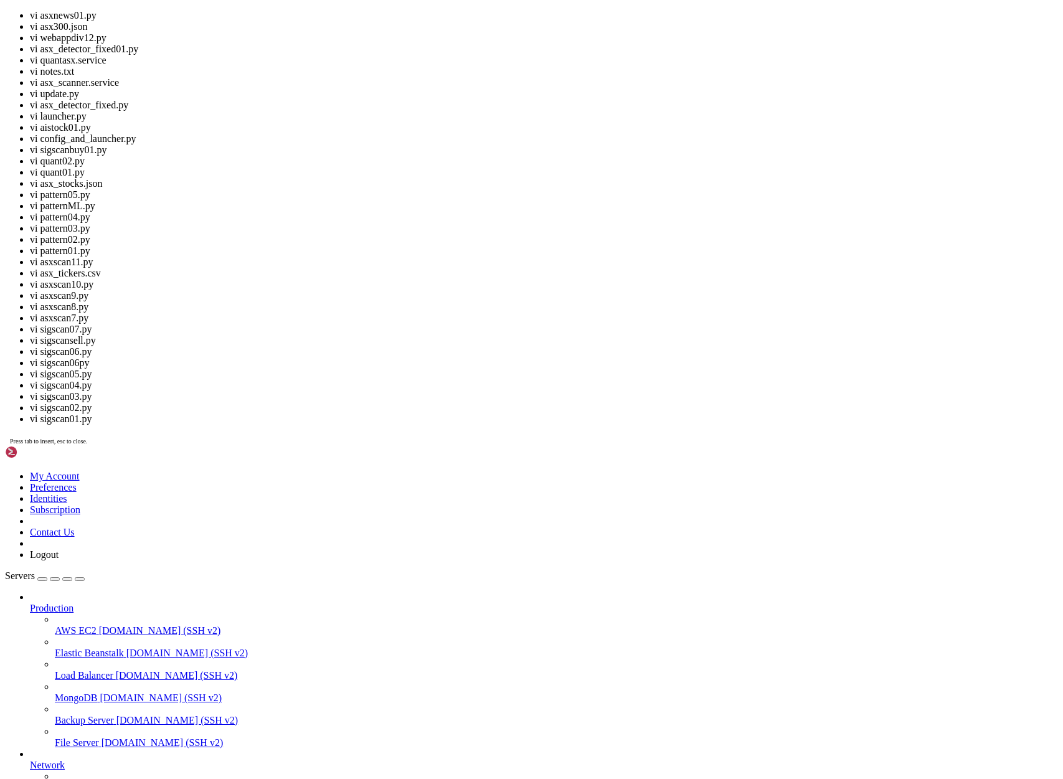
drag, startPoint x: 374, startPoint y: 1842, endPoint x: 520, endPoint y: 1847, distance: 146.4
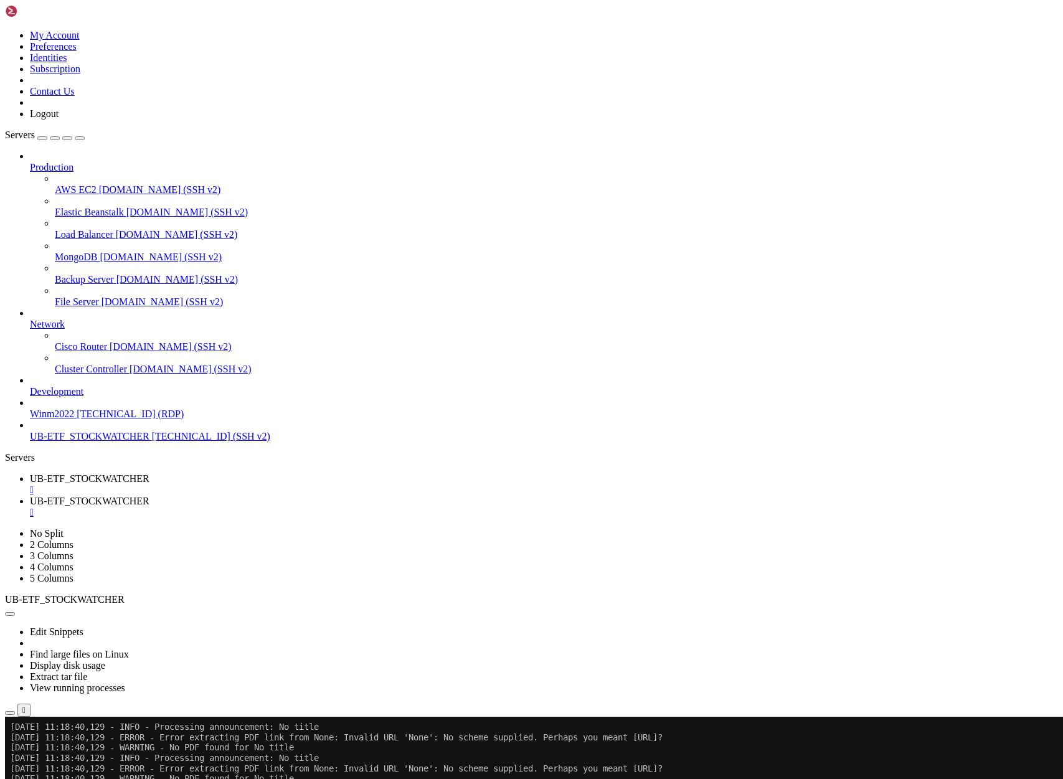
scroll to position [66504, 0]
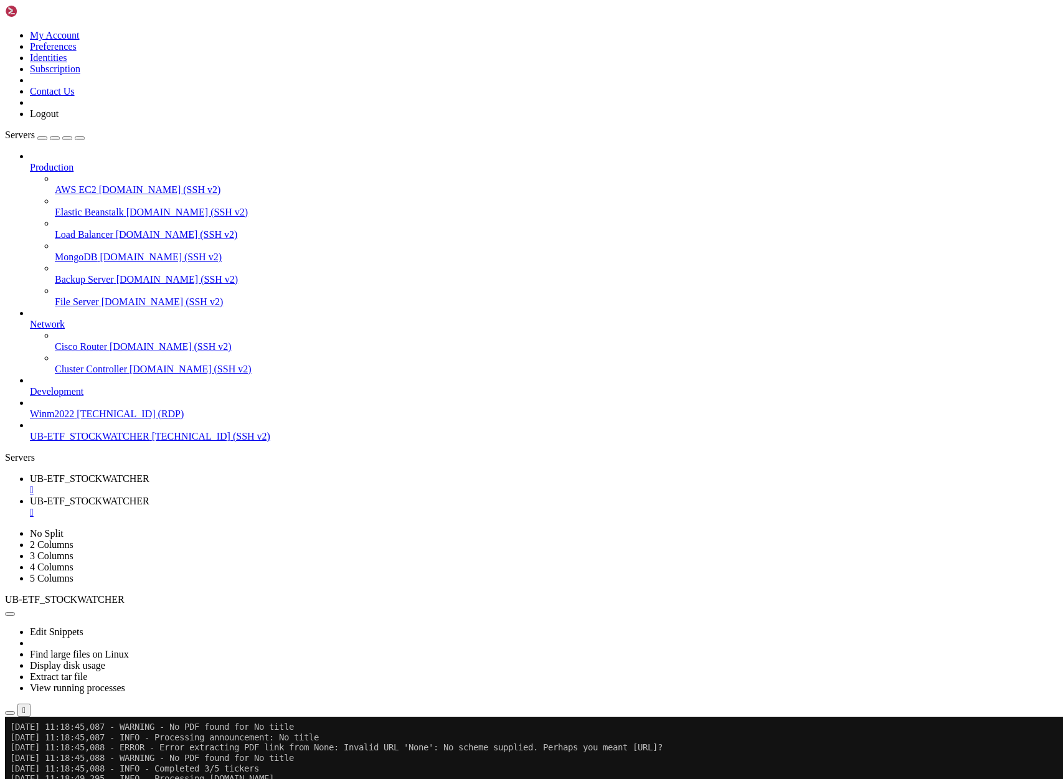
scroll to position [67308, 0]
drag, startPoint x: 609, startPoint y: 1214, endPoint x: 334, endPoint y: 1214, distance: 275.3
copy x-row "https://www.marketindex.com.au/asx/abg/announcements"
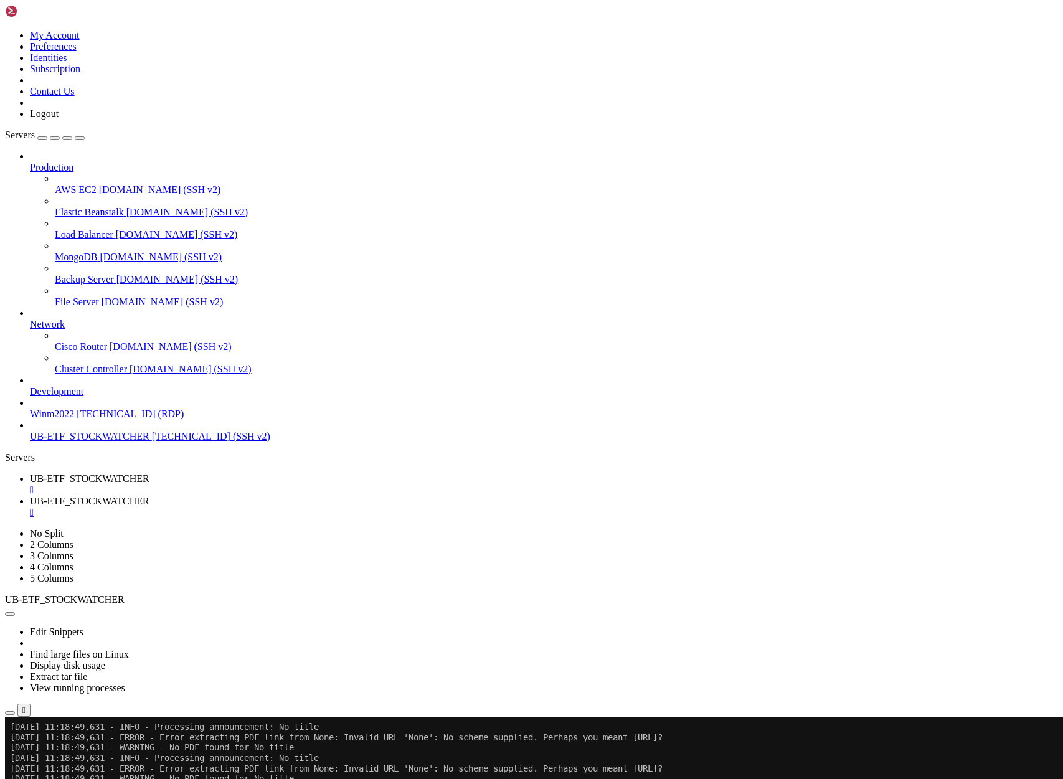
scroll to position [67619, 0]
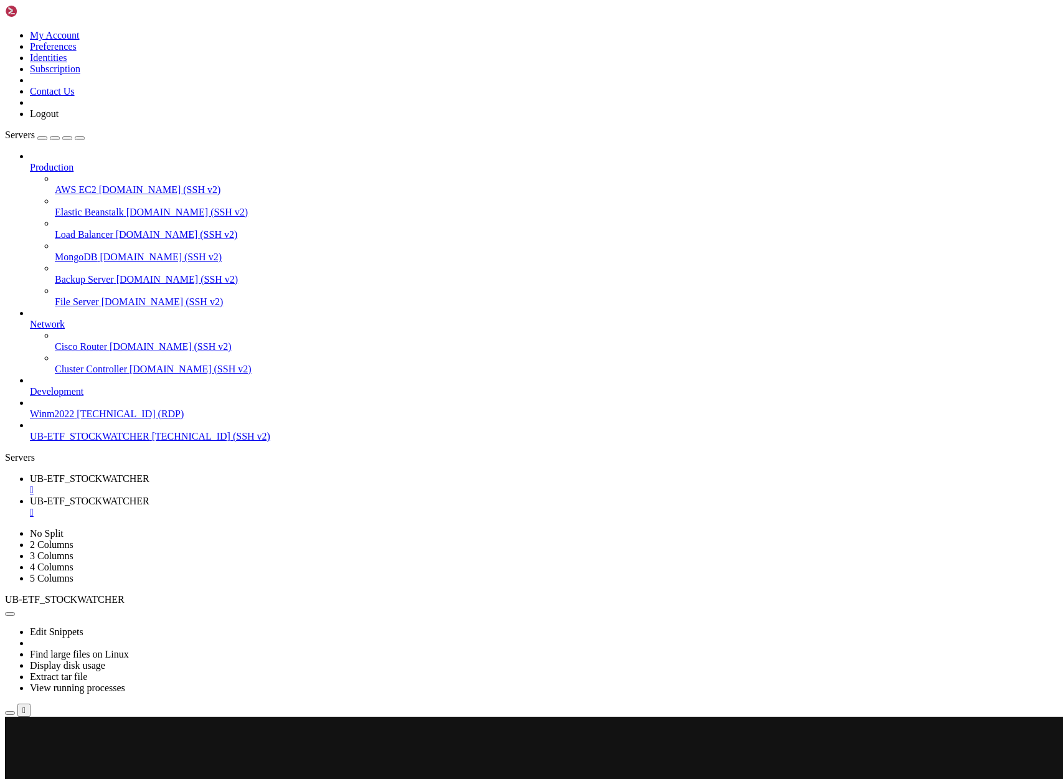
scroll to position [67640, 0]
click at [25, 727] on x-row at bounding box center [458, 727] width 896 height 11
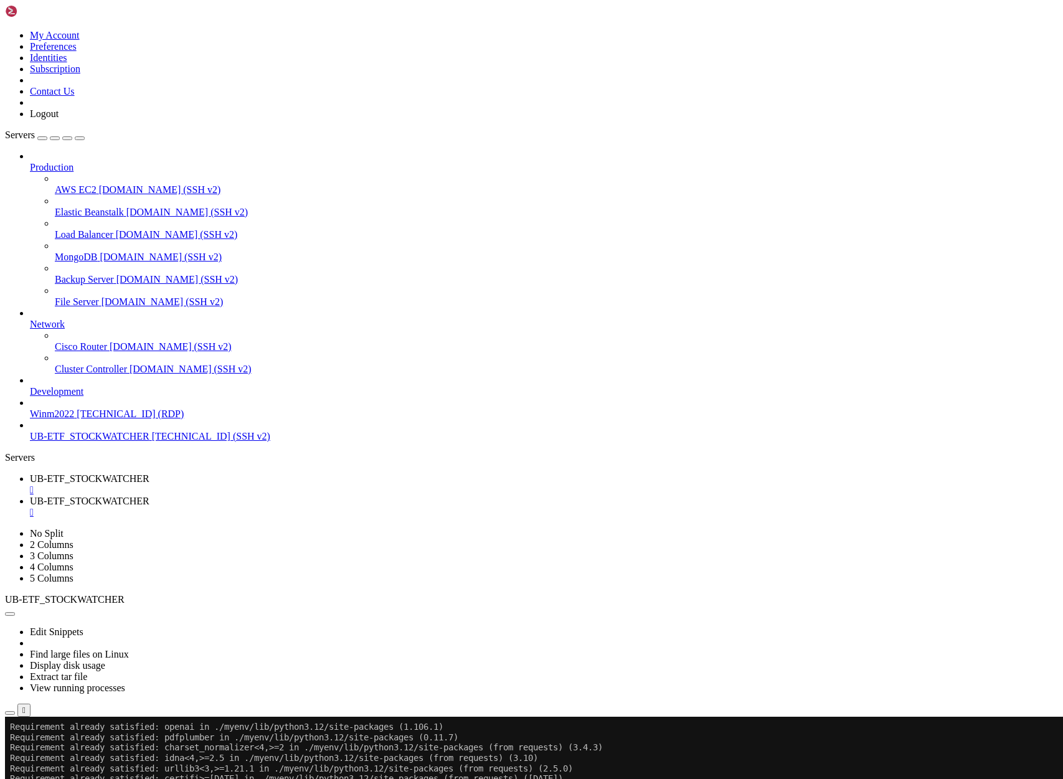
scroll to position [68127, 0]
drag, startPoint x: 576, startPoint y: 1287, endPoint x: 786, endPoint y: 1288, distance: 209.9
drag, startPoint x: 150, startPoint y: 1277, endPoint x: 574, endPoint y: 1273, distance: 423.5
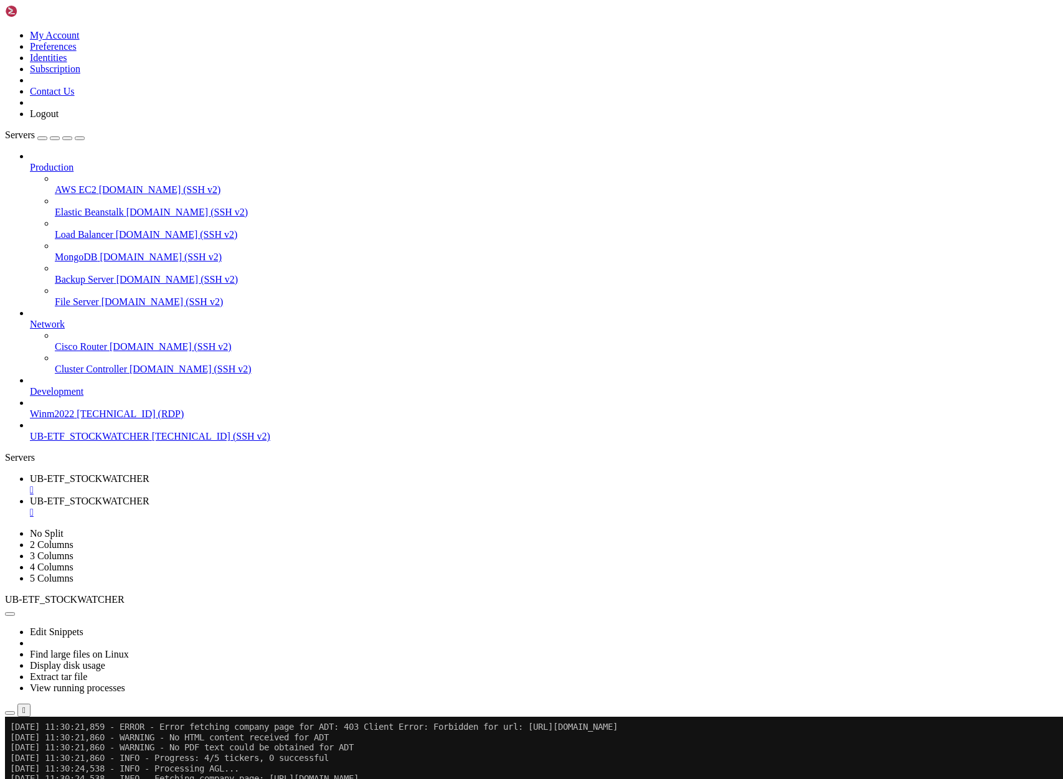
scroll to position [68655, 0]
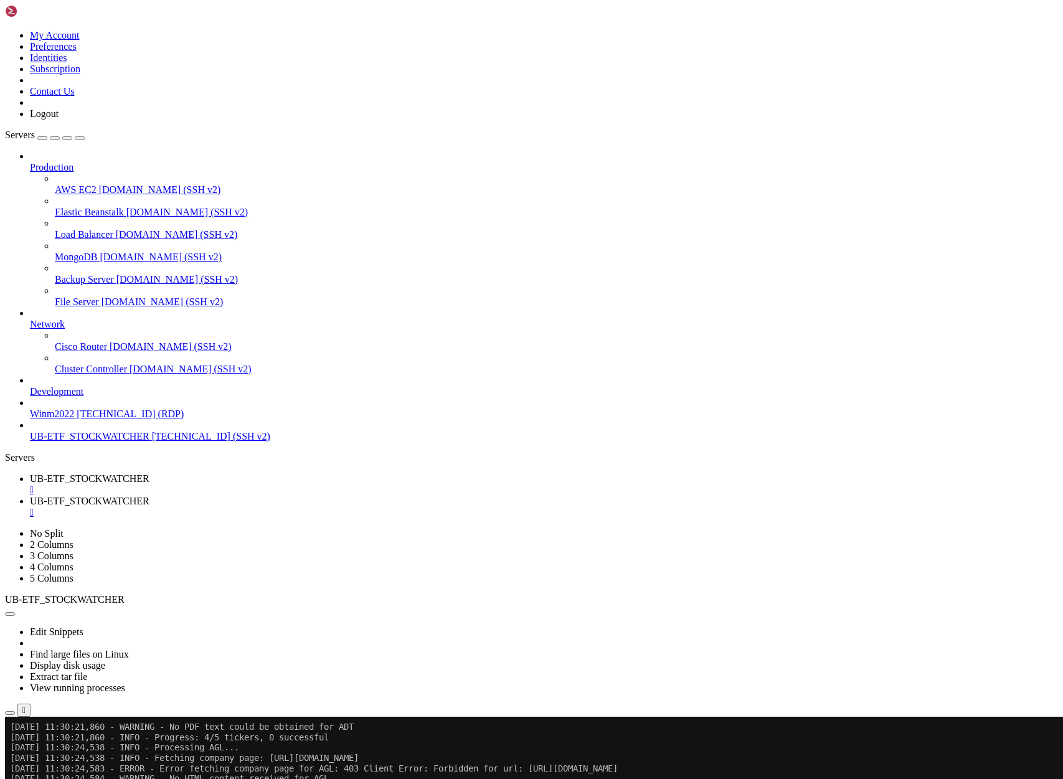
drag, startPoint x: 11, startPoint y: 935, endPoint x: 364, endPoint y: 1380, distance: 567.4
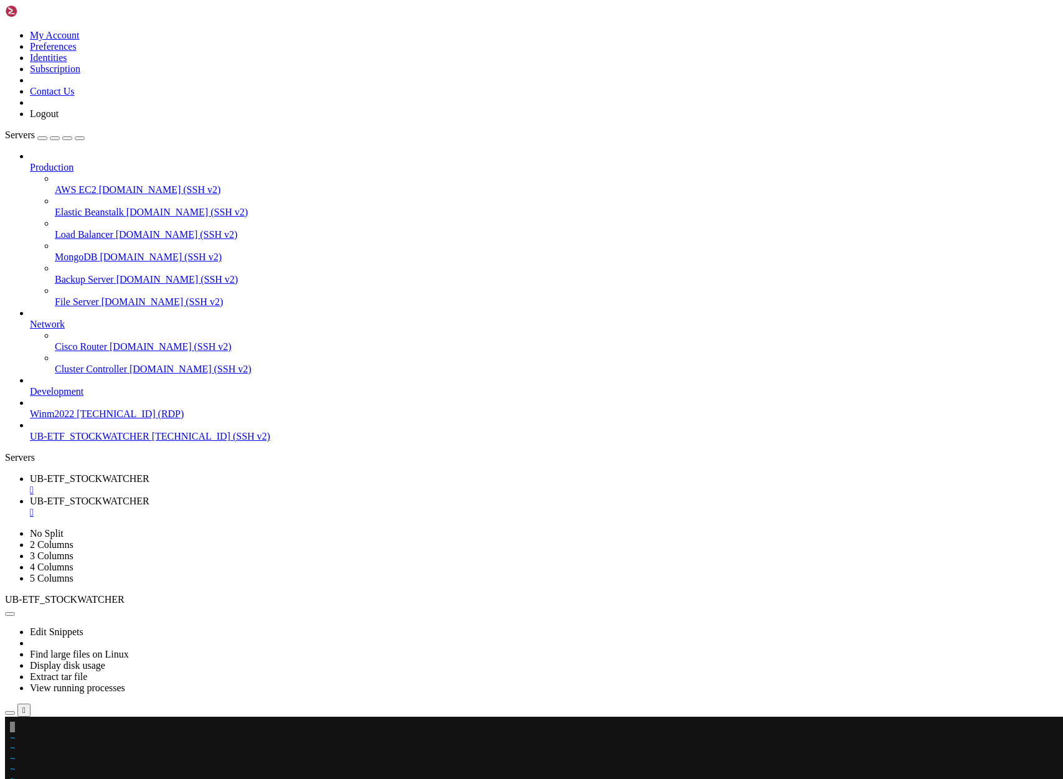
click at [324, 496] on link "UB-ETF_STOCKWATCHER " at bounding box center [544, 507] width 1028 height 22
click at [149, 473] on span "UB-ETF_STOCKWATCHER" at bounding box center [90, 478] width 120 height 11
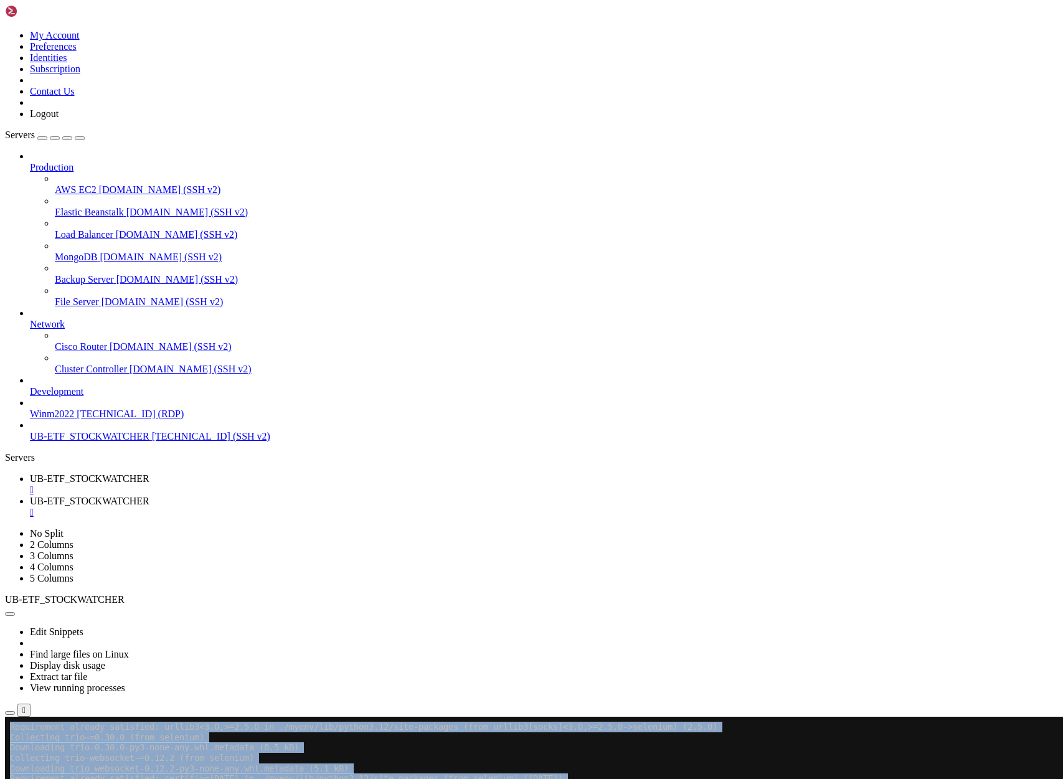
scroll to position [69525, 0]
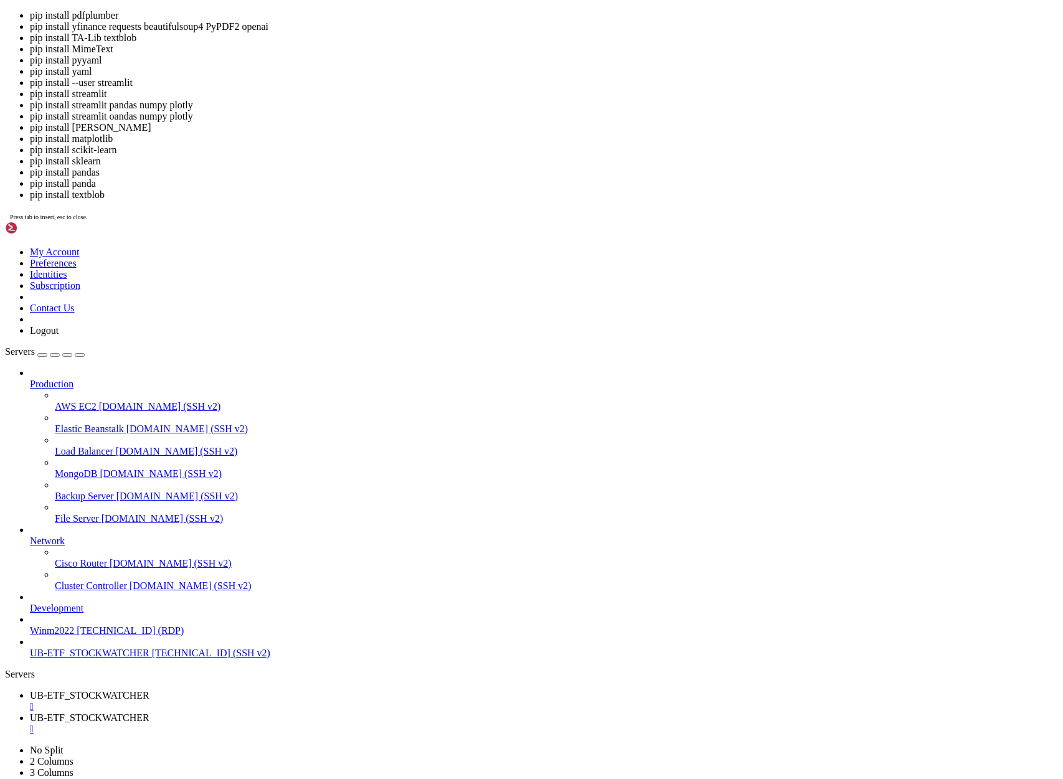
scroll to position [69660, 0]
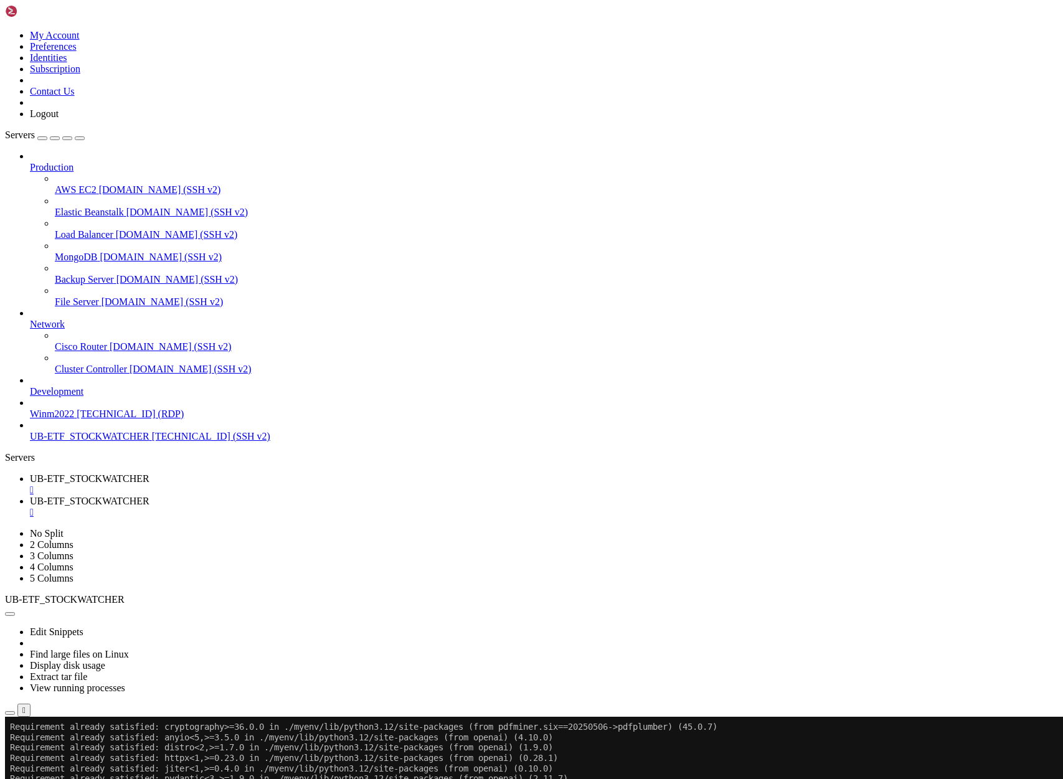
scroll to position [29376, 0]
drag, startPoint x: 211, startPoint y: 1370, endPoint x: 255, endPoint y: 1370, distance: 44.2
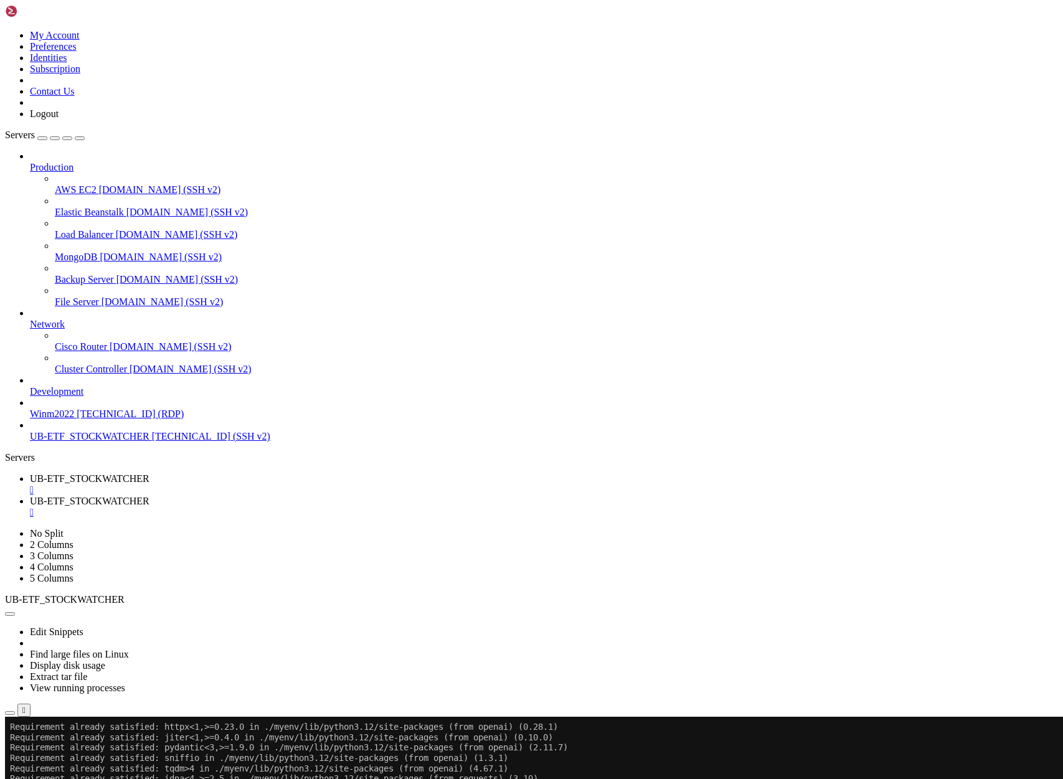
drag, startPoint x: 14, startPoint y: 1256, endPoint x: 328, endPoint y: 1365, distance: 332.7
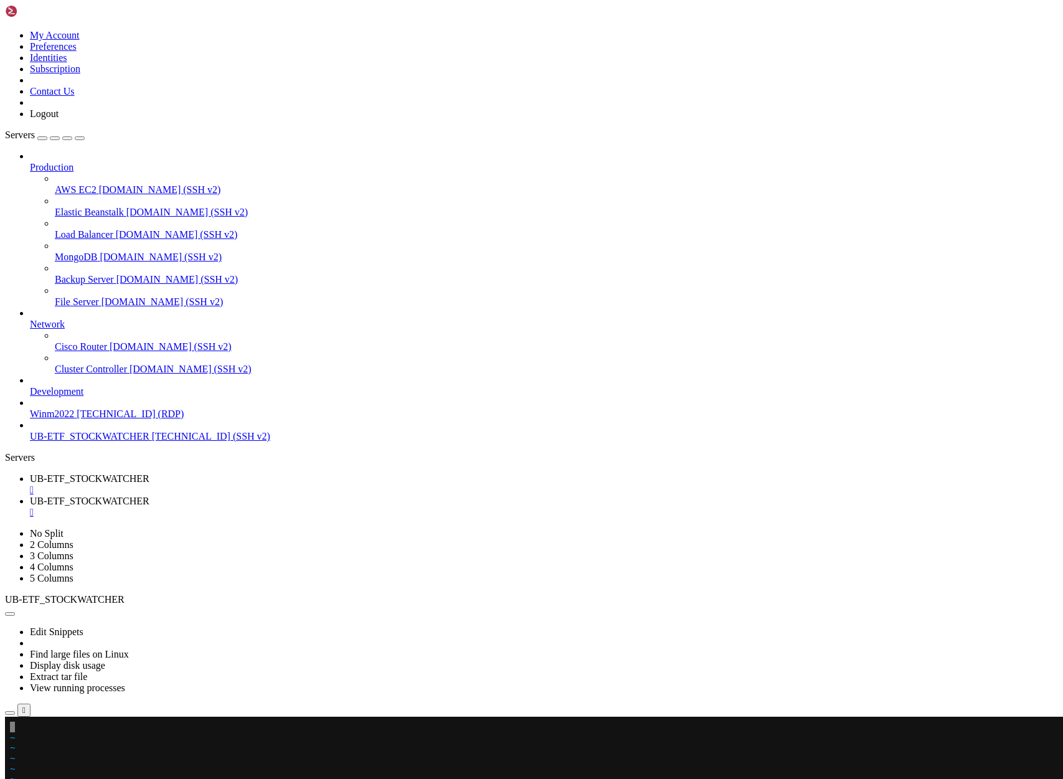
scroll to position [47493, 0]
click at [15, 778] on span "~" at bounding box center [12, 789] width 5 height 10
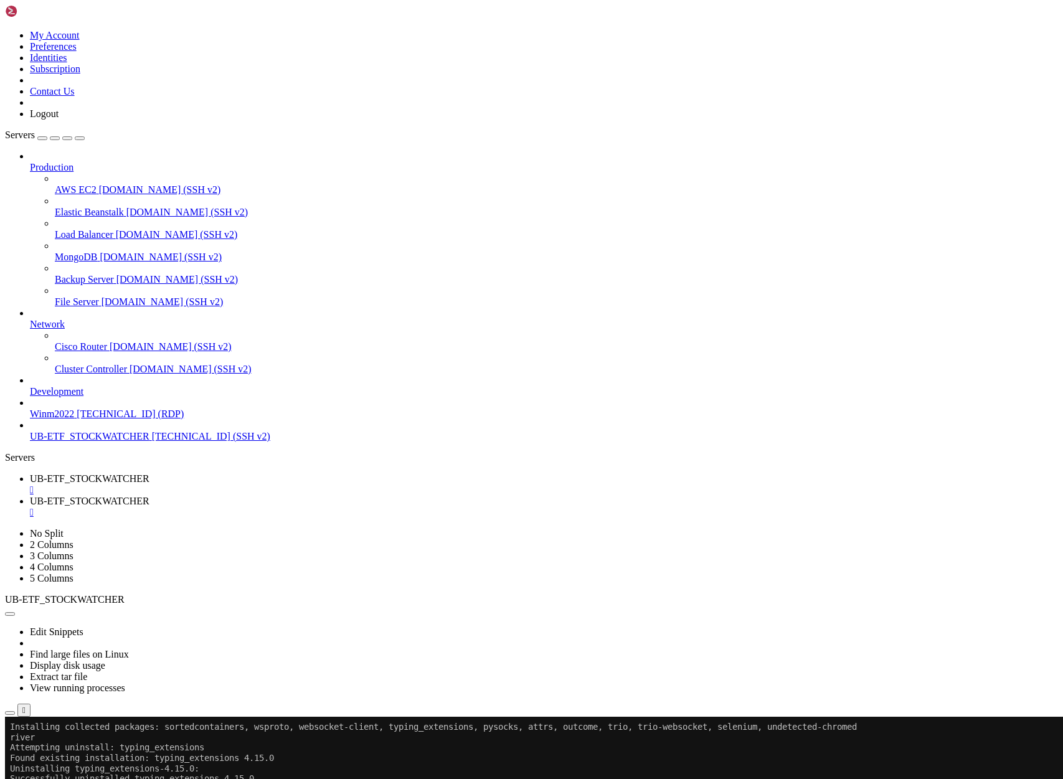
scroll to position [70157, 0]
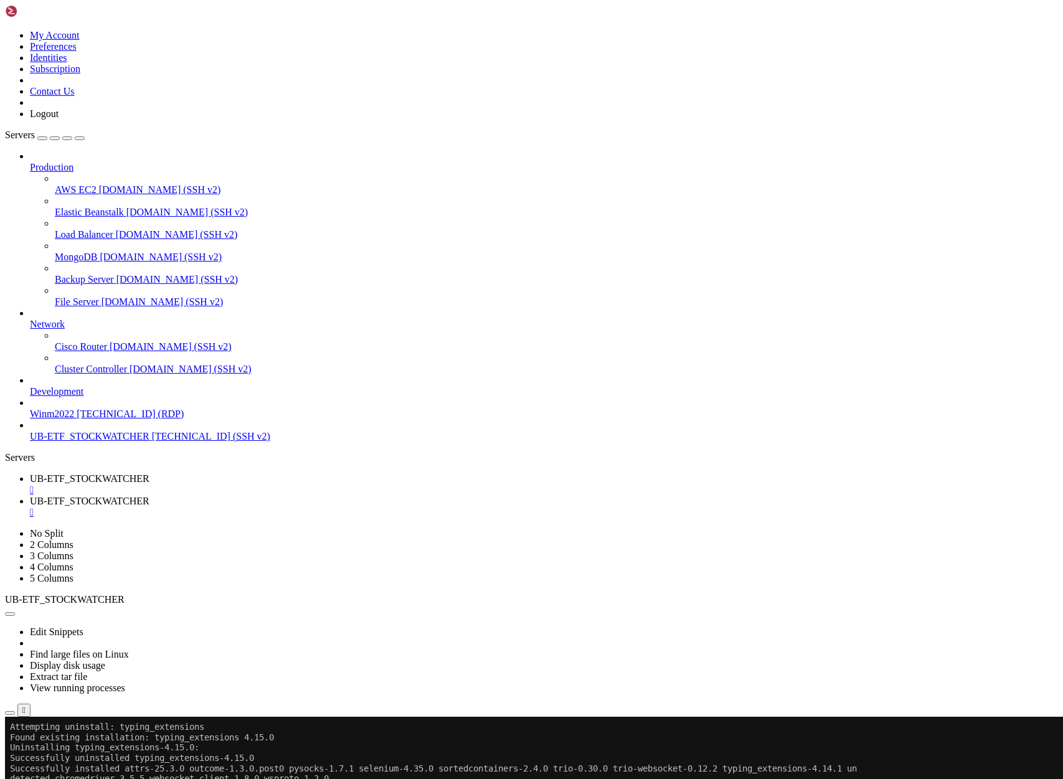
drag, startPoint x: 9, startPoint y: 1009, endPoint x: 67, endPoint y: 1071, distance: 84.6
drag, startPoint x: 12, startPoint y: 1007, endPoint x: 207, endPoint y: 1400, distance: 439.0
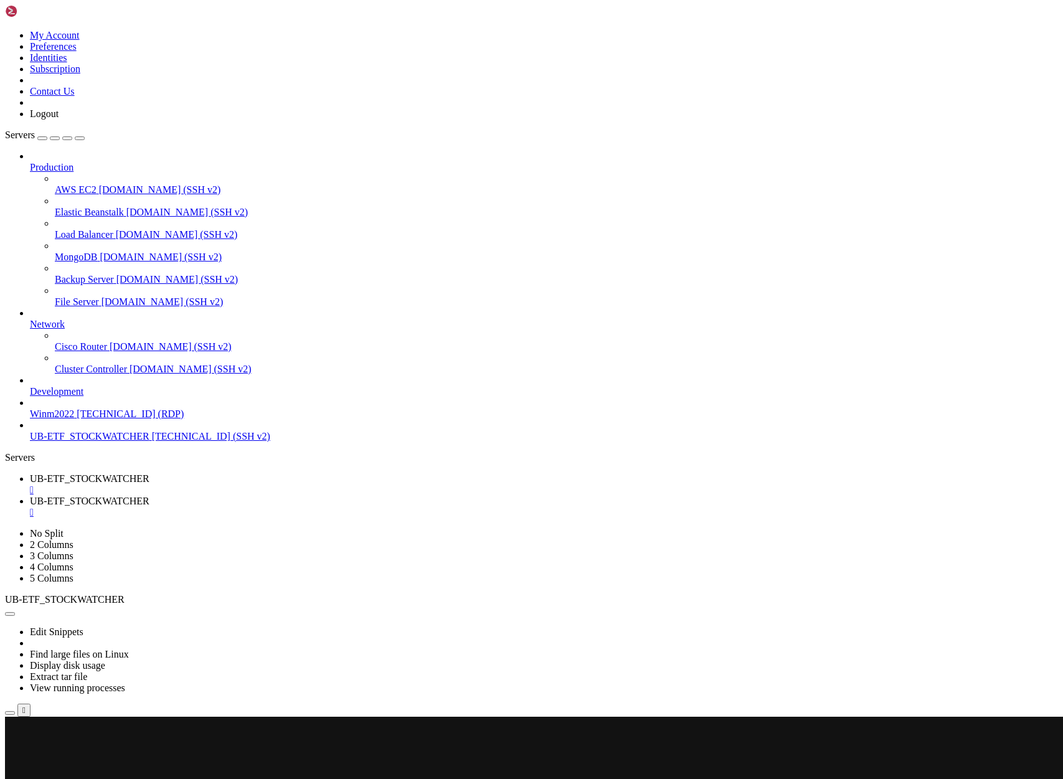
scroll to position [70167, 0]
click at [15, 739] on span "~" at bounding box center [12, 737] width 5 height 10
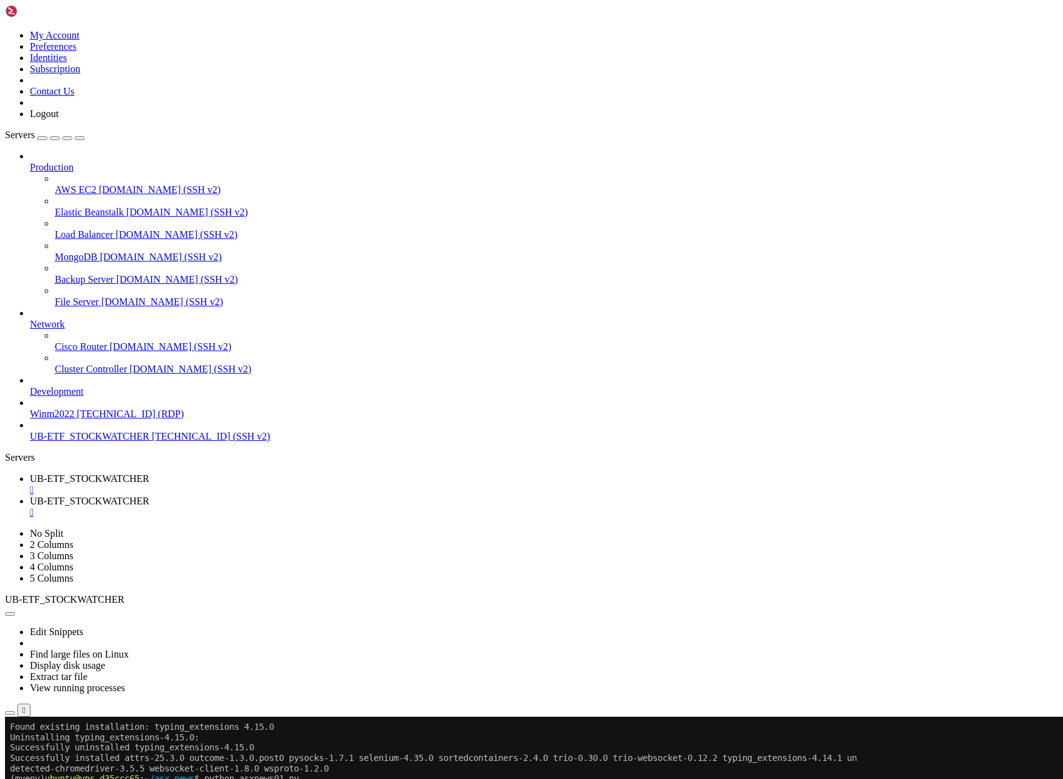
scroll to position [70178, 0]
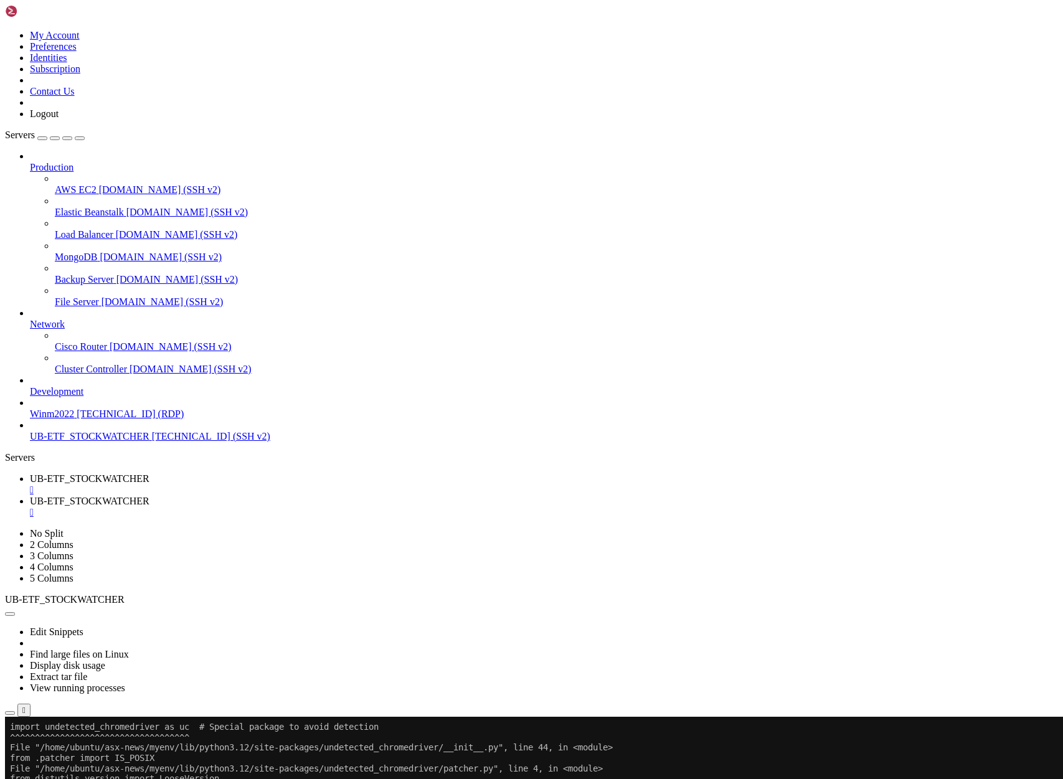
scroll to position [70467, 0]
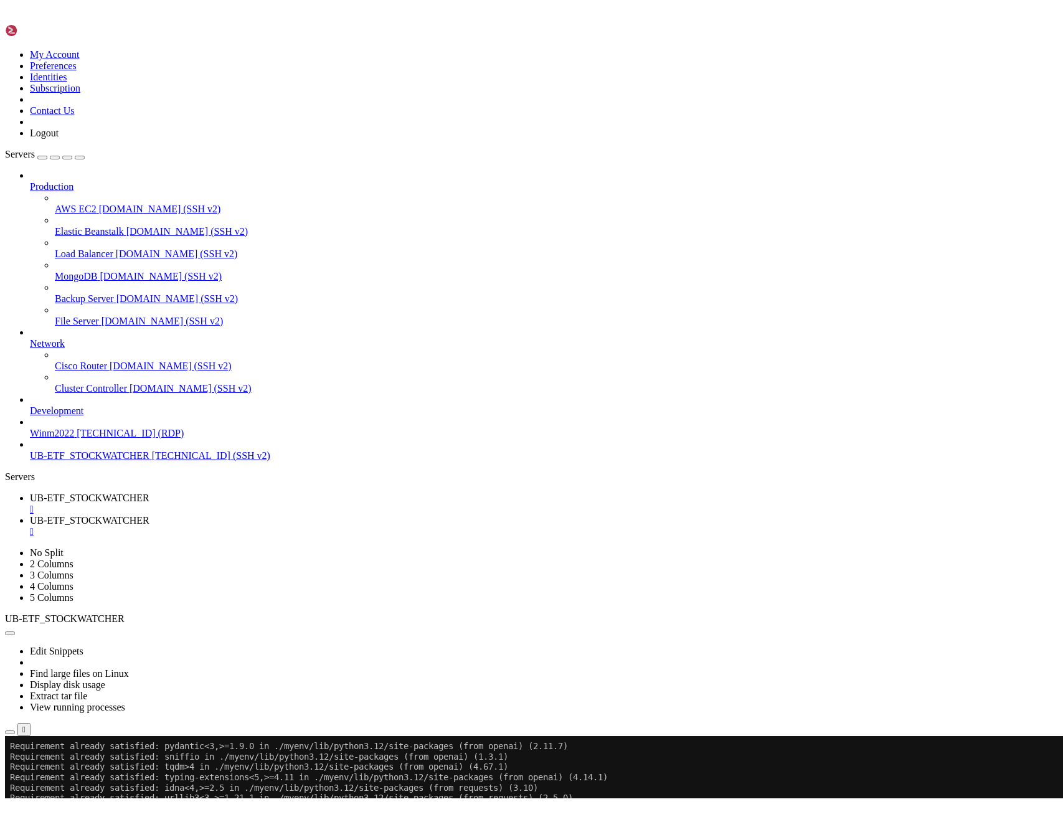
scroll to position [71006, 0]
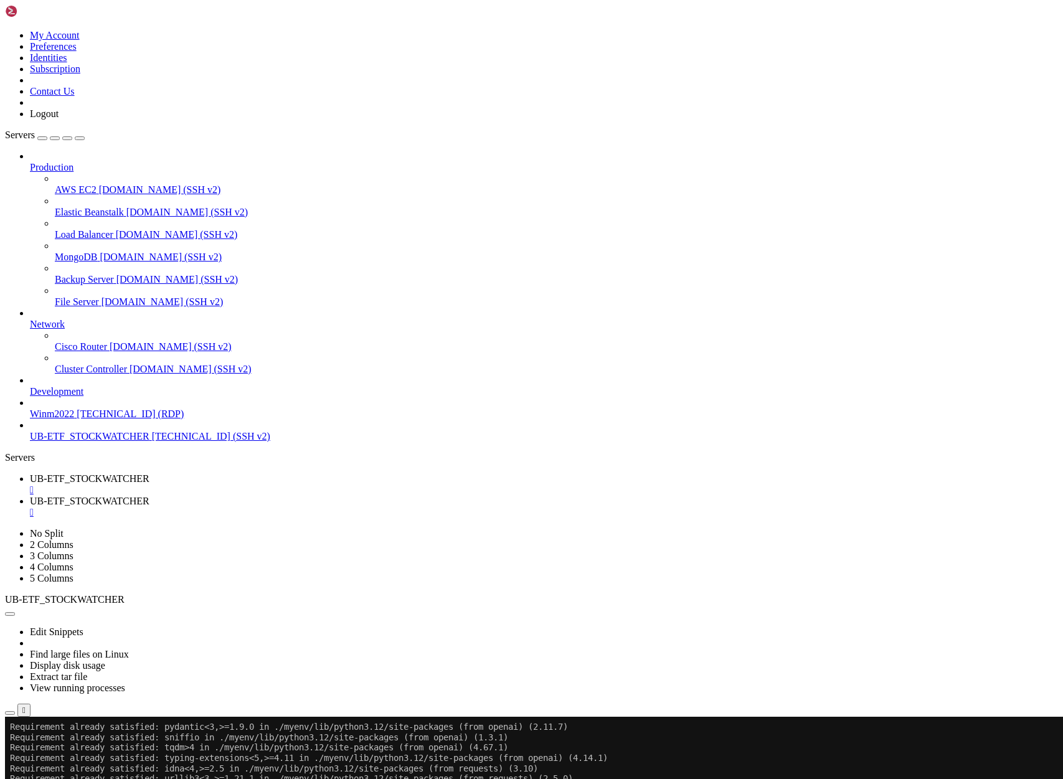
drag, startPoint x: 280, startPoint y: 1401, endPoint x: 11, endPoint y: 878, distance: 587.7
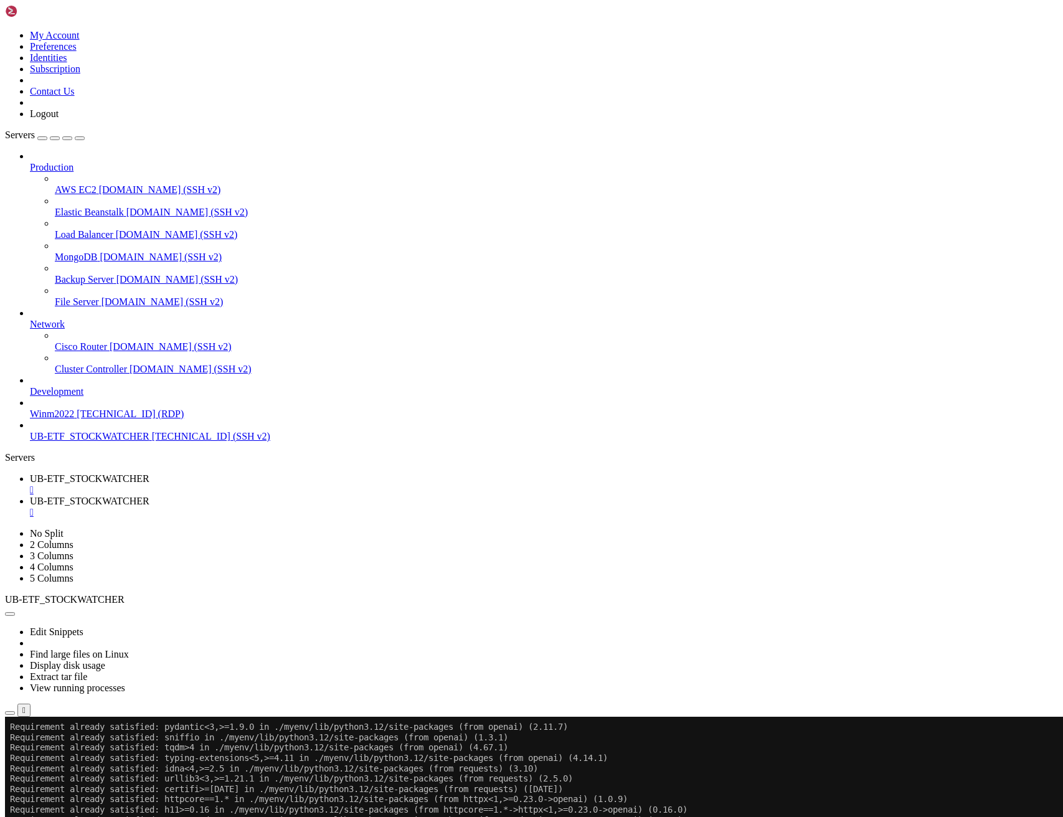
scroll to position [47462, 0]
click at [330, 496] on link "UB-ETF_STOCKWATCHER " at bounding box center [544, 507] width 1028 height 22
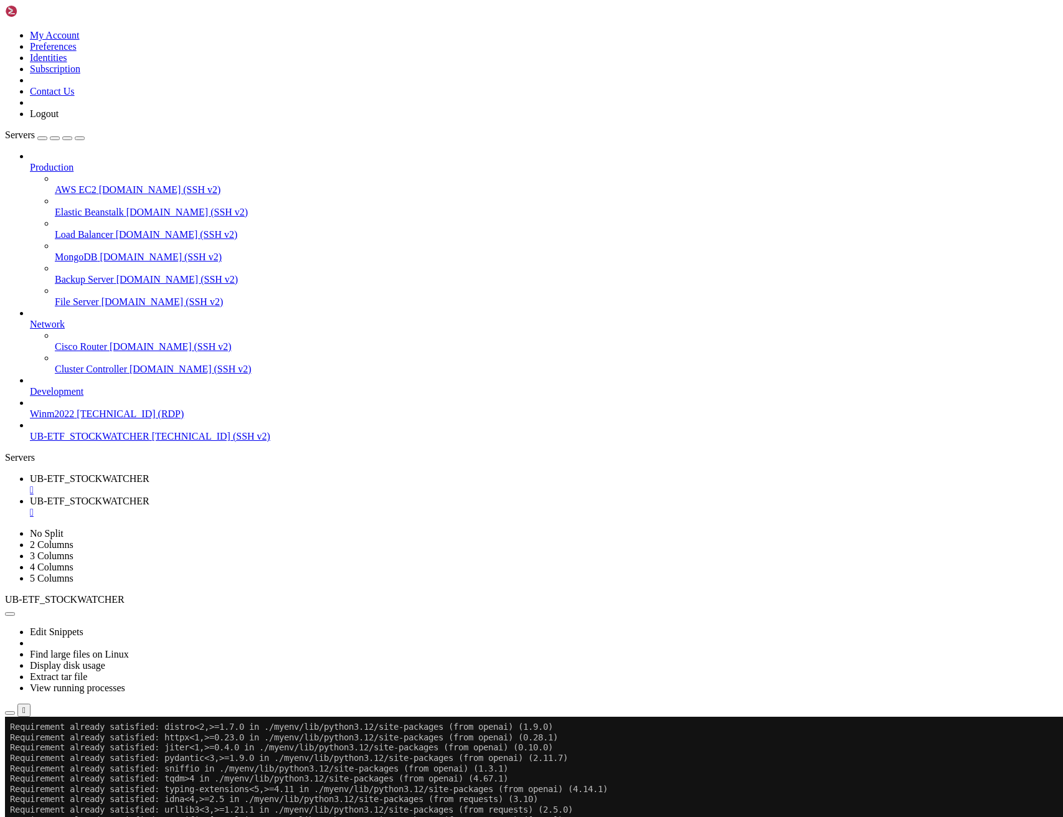
scroll to position [79396, 0]
